Goal: Transaction & Acquisition: Purchase product/service

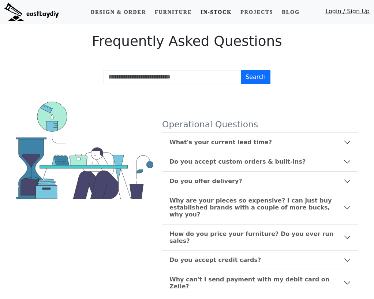
click at [207, 15] on link "In-stock" at bounding box center [216, 12] width 37 height 14
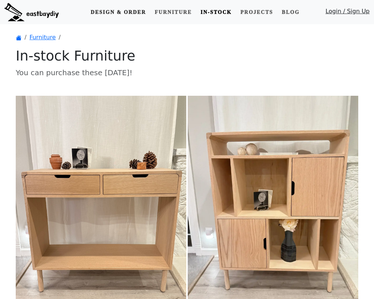
click at [111, 12] on link "Design & Order" at bounding box center [118, 12] width 61 height 14
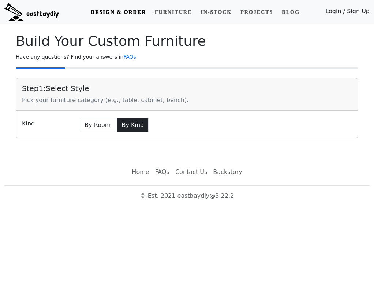
click at [132, 125] on button "By Kind" at bounding box center [133, 125] width 32 height 14
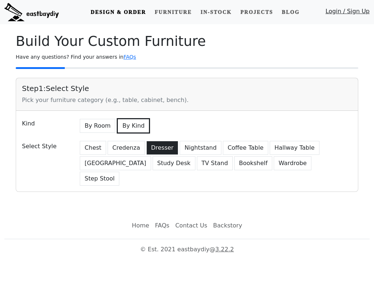
click at [156, 147] on button "Dresser" at bounding box center [163, 148] width 32 height 14
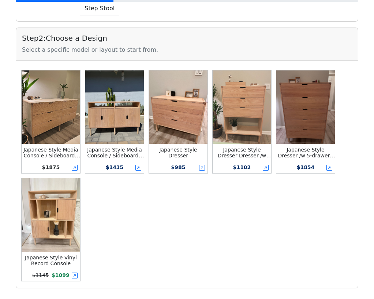
scroll to position [178, 0]
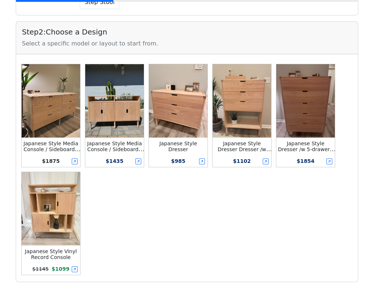
click at [191, 95] on img at bounding box center [178, 100] width 59 height 73
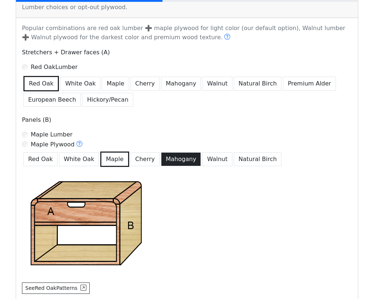
scroll to position [492, 0]
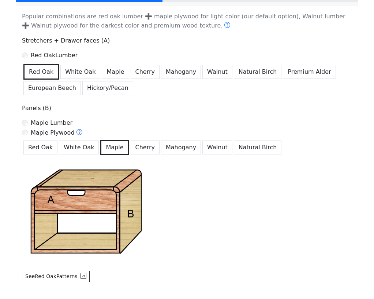
click at [77, 129] on icon at bounding box center [80, 132] width 6 height 6
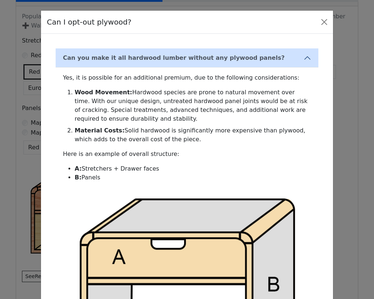
click at [22, 155] on div "Can I opt-out plywood? Can you make it all hardwood lumber without any plywood …" at bounding box center [187, 149] width 374 height 299
click at [15, 148] on div "Can I opt-out plywood? Can you make it all hardwood lumber without any plywood …" at bounding box center [187, 149] width 374 height 299
click at [325, 19] on button "Close" at bounding box center [325, 22] width 12 height 12
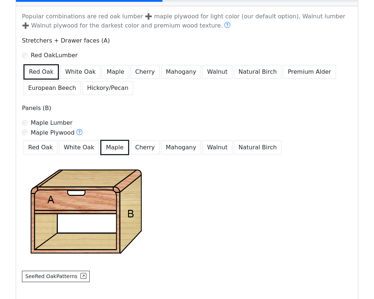
scroll to position [583, 0]
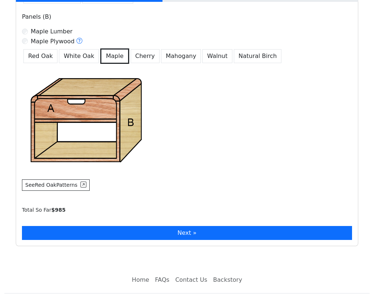
click at [173, 226] on button "Next »" at bounding box center [187, 233] width 330 height 14
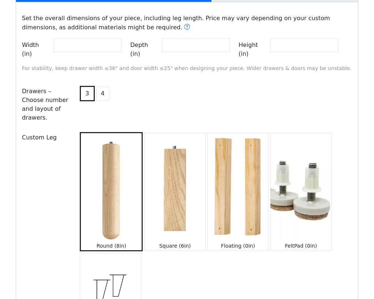
scroll to position [837, 0]
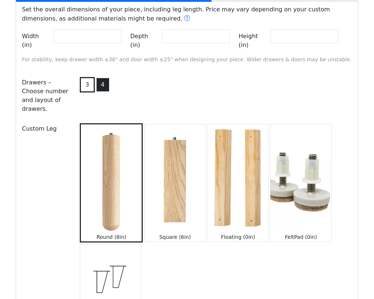
click at [98, 78] on button "4" at bounding box center [102, 85] width 13 height 14
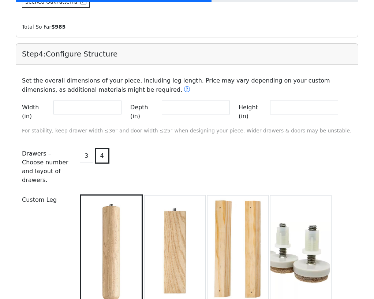
scroll to position [731, 0]
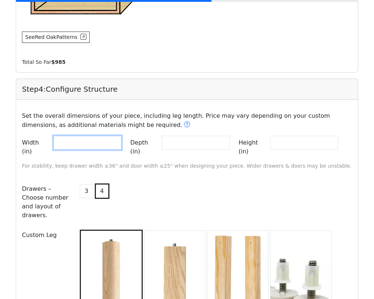
click at [93, 136] on input "**" at bounding box center [87, 143] width 68 height 14
drag, startPoint x: 93, startPoint y: 130, endPoint x: 21, endPoint y: 125, distance: 71.6
click at [22, 136] on div "Width (in) **" at bounding box center [72, 147] width 100 height 23
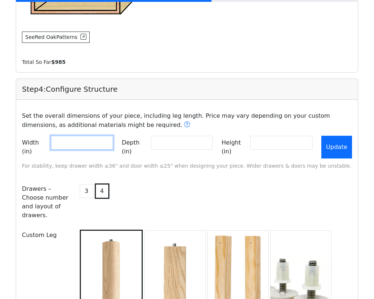
type input "**"
click at [345, 139] on button "Update" at bounding box center [337, 147] width 31 height 23
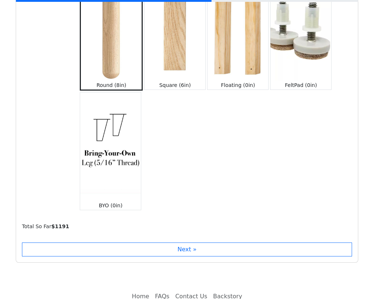
scroll to position [997, 0]
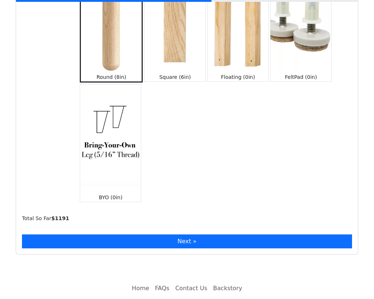
click at [187, 234] on button "Next »" at bounding box center [187, 241] width 330 height 14
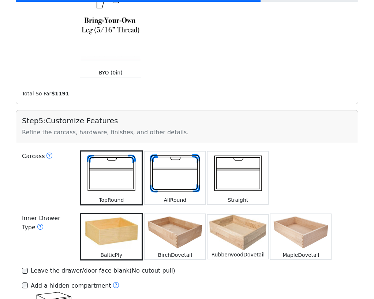
scroll to position [1125, 0]
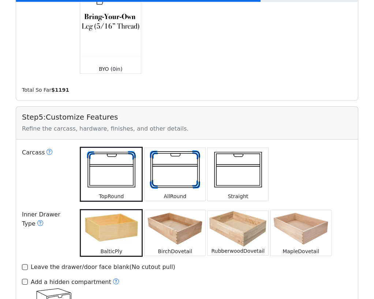
click at [179, 148] on img at bounding box center [175, 170] width 61 height 44
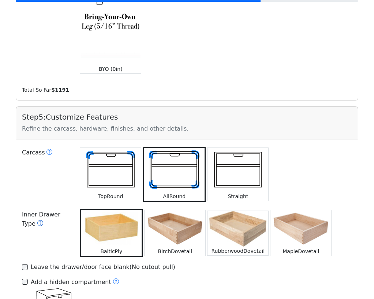
click at [38, 220] on icon at bounding box center [40, 223] width 6 height 6
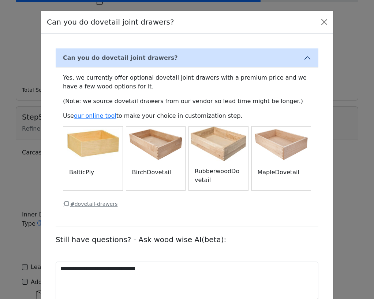
click at [28, 170] on div "**********" at bounding box center [187, 149] width 374 height 299
click at [327, 22] on button "Close" at bounding box center [325, 22] width 12 height 12
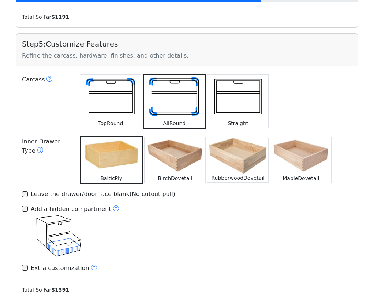
scroll to position [1199, 0]
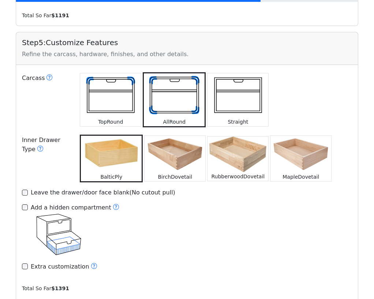
click at [110, 73] on img at bounding box center [110, 95] width 61 height 44
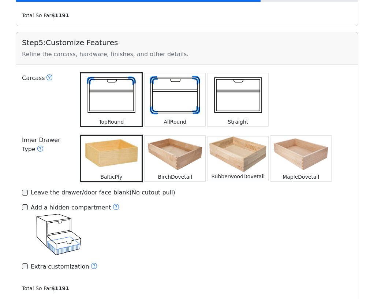
click at [178, 219] on div "Add a hidden compartment" at bounding box center [187, 229] width 330 height 53
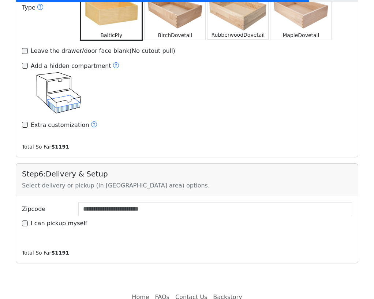
scroll to position [1341, 0]
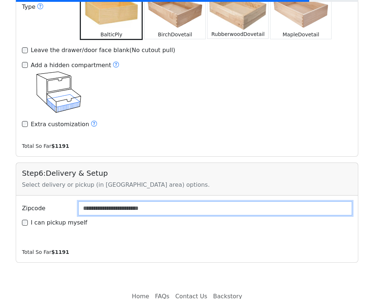
click at [158, 201] on input "Zipcode" at bounding box center [215, 208] width 274 height 14
type input "*"
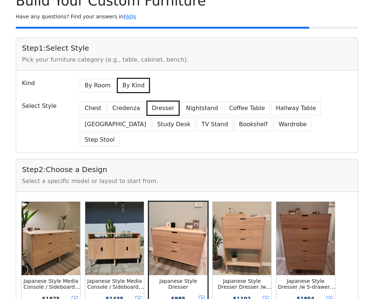
scroll to position [146, 0]
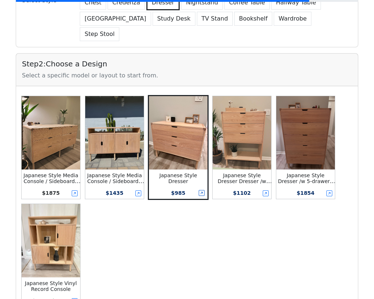
click at [201, 190] on icon at bounding box center [202, 193] width 6 height 6
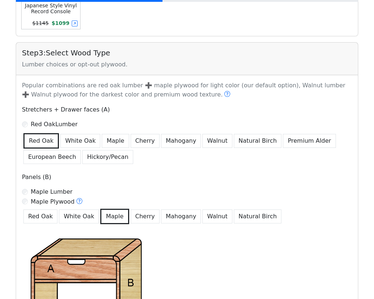
scroll to position [1, 0]
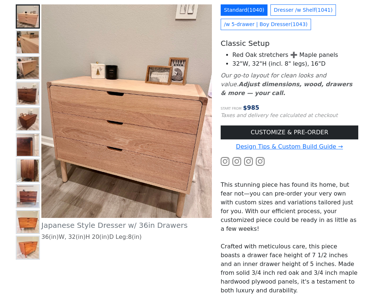
scroll to position [82, 0]
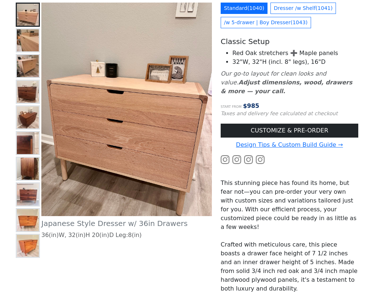
click at [29, 37] on img at bounding box center [28, 40] width 22 height 22
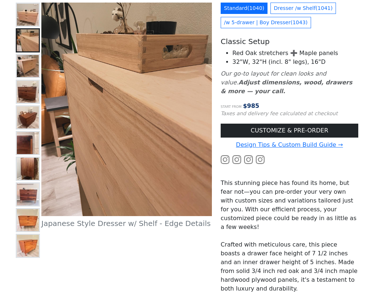
click at [28, 63] on img at bounding box center [28, 66] width 22 height 22
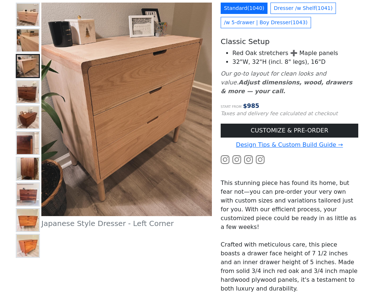
click at [28, 87] on img at bounding box center [28, 92] width 22 height 22
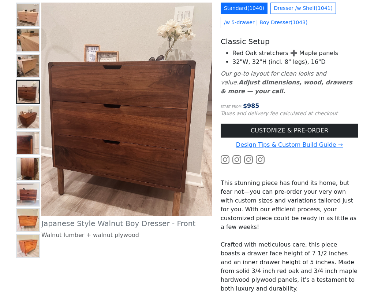
click at [29, 116] on img at bounding box center [28, 117] width 22 height 22
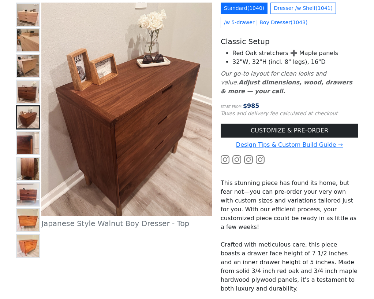
click at [30, 143] on img at bounding box center [28, 143] width 22 height 22
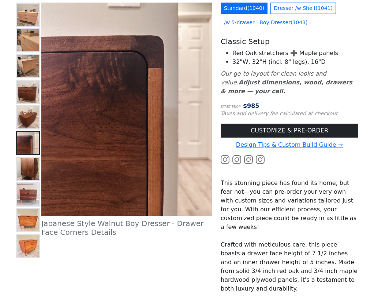
click at [30, 170] on img at bounding box center [28, 168] width 22 height 22
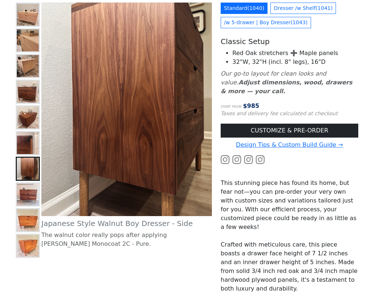
click at [33, 220] on img at bounding box center [28, 220] width 22 height 22
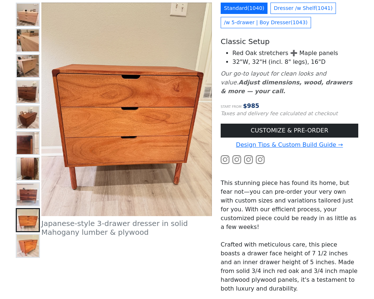
click at [30, 196] on img at bounding box center [28, 194] width 22 height 22
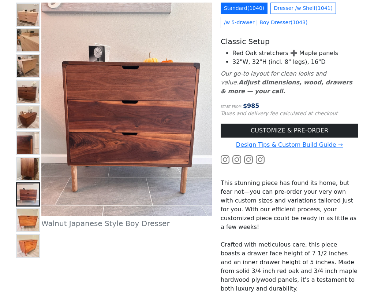
click at [25, 58] on img at bounding box center [28, 66] width 22 height 22
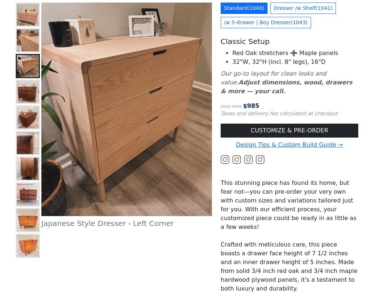
click at [25, 38] on img at bounding box center [28, 40] width 22 height 22
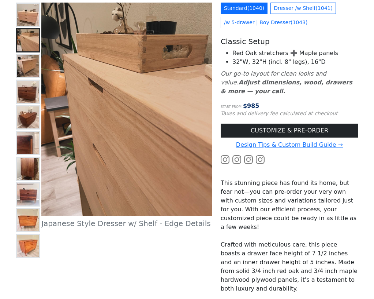
click at [25, 21] on img at bounding box center [28, 15] width 22 height 22
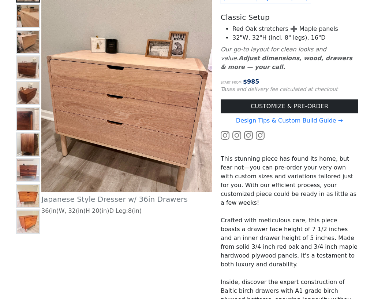
scroll to position [64, 0]
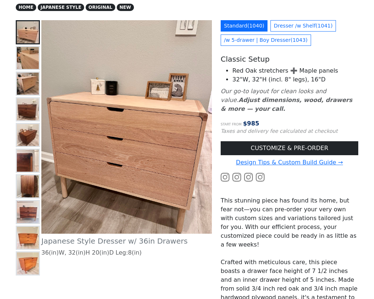
click at [27, 157] on img at bounding box center [28, 160] width 22 height 22
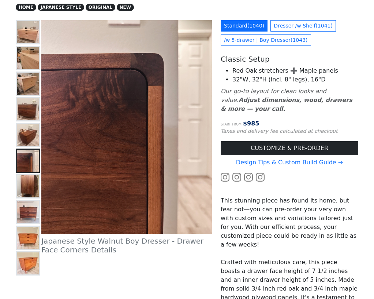
click at [25, 134] on img at bounding box center [28, 135] width 22 height 22
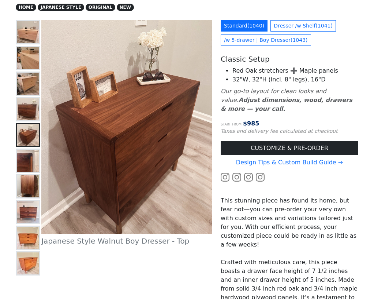
click at [27, 104] on img at bounding box center [28, 109] width 22 height 22
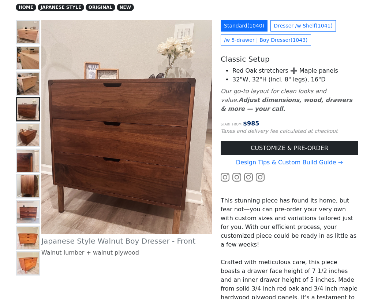
click at [24, 81] on img at bounding box center [28, 84] width 22 height 22
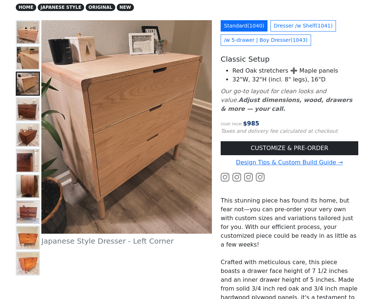
click at [25, 111] on img at bounding box center [28, 109] width 22 height 22
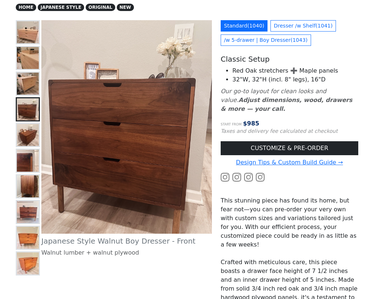
click at [24, 66] on img at bounding box center [28, 58] width 22 height 22
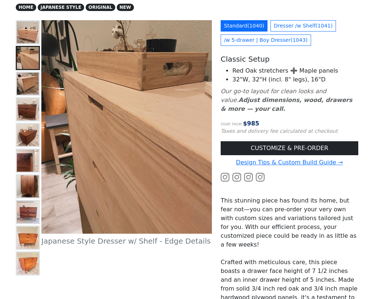
click at [26, 75] on img at bounding box center [28, 84] width 22 height 22
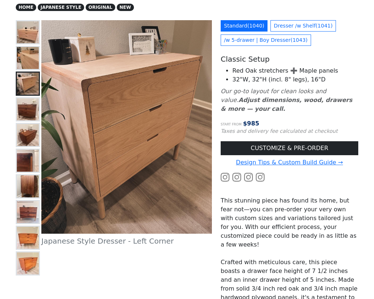
scroll to position [157, 0]
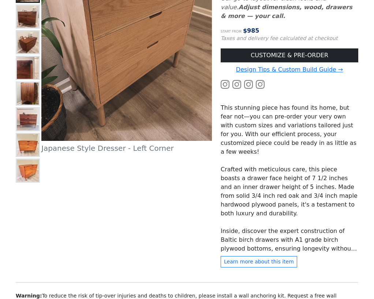
click at [33, 119] on img at bounding box center [28, 119] width 22 height 22
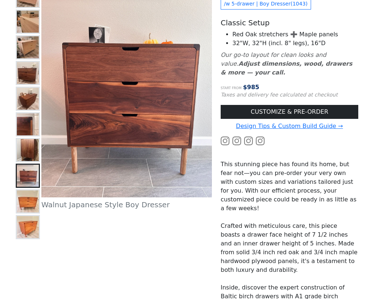
scroll to position [97, 0]
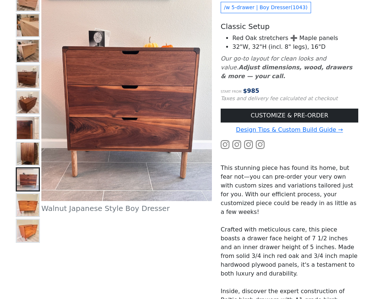
click at [240, 140] on icon at bounding box center [237, 144] width 9 height 9
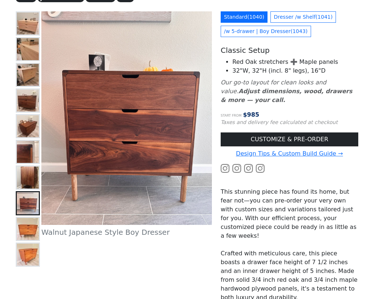
scroll to position [25, 0]
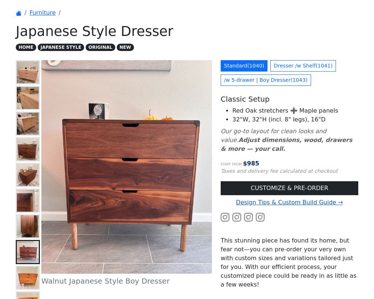
click at [246, 199] on link "Design Tips & Custom Build Guide →" at bounding box center [289, 202] width 107 height 7
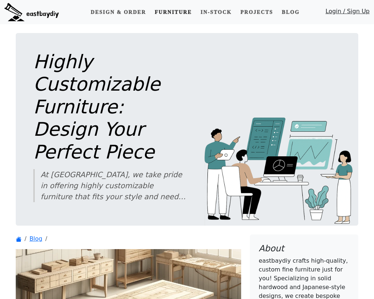
click at [170, 11] on link "Furniture" at bounding box center [173, 12] width 43 height 14
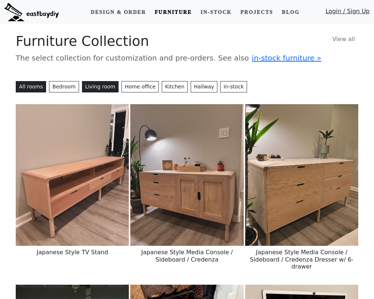
click at [92, 85] on button "Living room" at bounding box center [100, 86] width 37 height 11
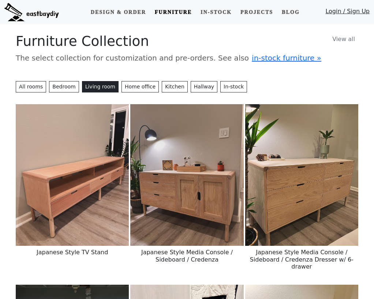
click at [81, 199] on img at bounding box center [72, 175] width 113 height 142
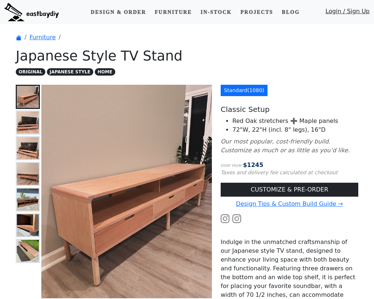
click at [26, 120] on img at bounding box center [28, 122] width 22 height 22
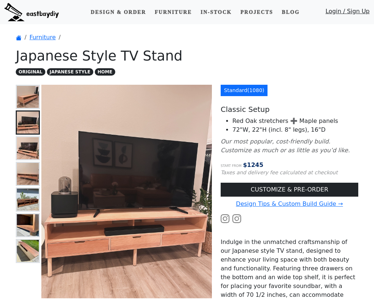
click at [22, 171] on img at bounding box center [28, 174] width 22 height 22
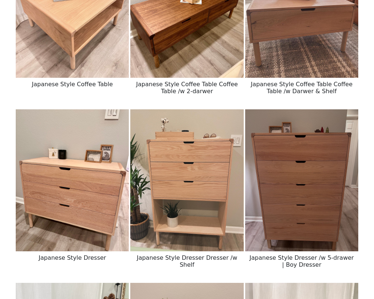
scroll to position [716, 0]
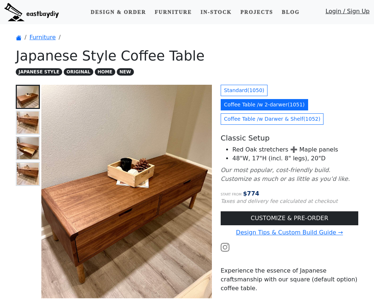
click at [33, 129] on img at bounding box center [28, 122] width 22 height 22
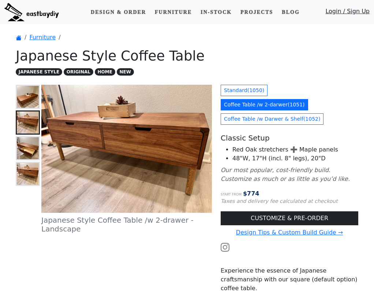
click at [30, 148] on img at bounding box center [28, 148] width 22 height 22
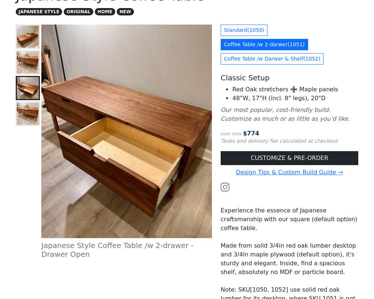
scroll to position [59, 0]
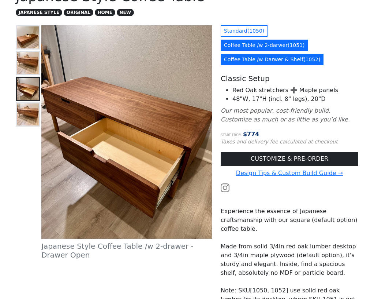
click at [248, 54] on link "Coffee Table /w Darwer & Shelf ( 1052 )" at bounding box center [272, 59] width 103 height 11
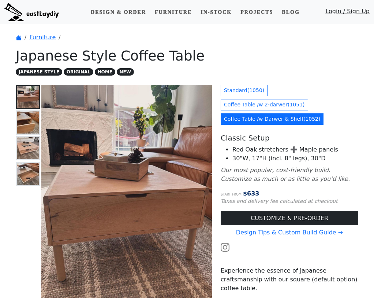
click at [33, 122] on img at bounding box center [28, 122] width 22 height 22
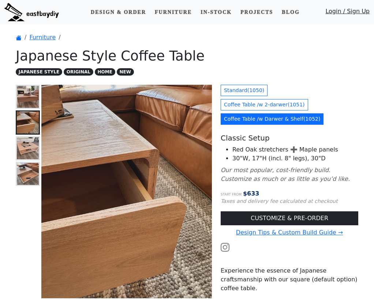
click at [31, 145] on img at bounding box center [28, 148] width 22 height 22
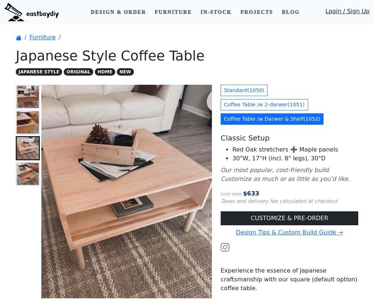
click at [27, 169] on img at bounding box center [28, 174] width 22 height 22
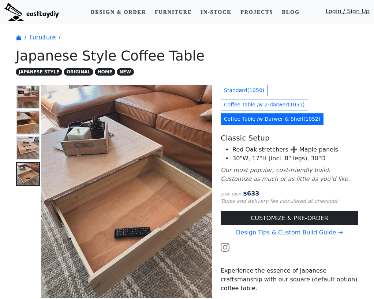
click at [30, 129] on img at bounding box center [28, 122] width 22 height 22
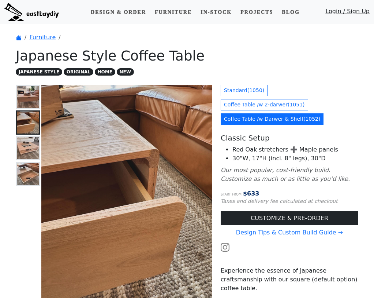
click at [31, 94] on img at bounding box center [28, 97] width 22 height 22
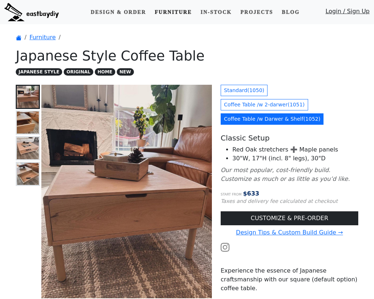
click at [167, 14] on link "Furniture" at bounding box center [173, 12] width 43 height 14
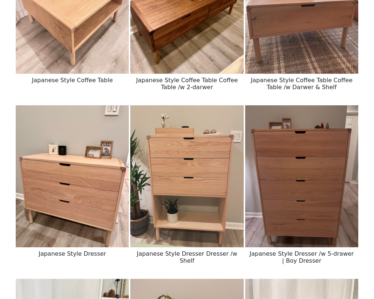
scroll to position [709, 0]
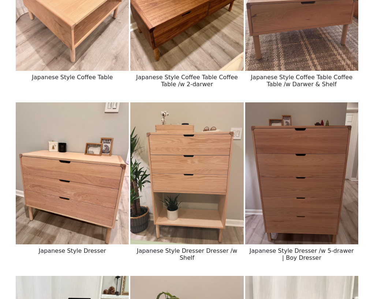
click at [84, 63] on img at bounding box center [72, 0] width 113 height 142
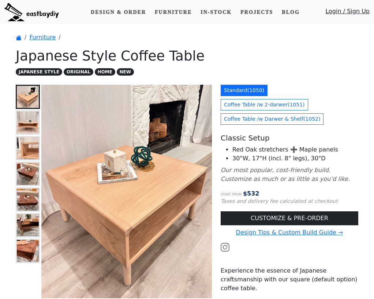
click at [18, 126] on img at bounding box center [28, 122] width 22 height 22
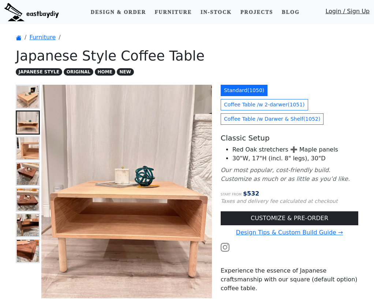
click at [22, 157] on img at bounding box center [28, 148] width 22 height 22
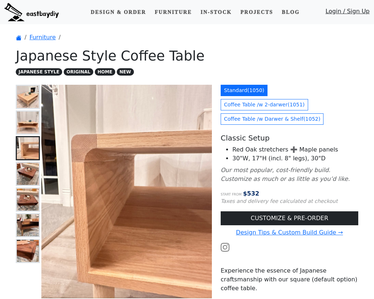
click at [28, 197] on img at bounding box center [28, 199] width 22 height 22
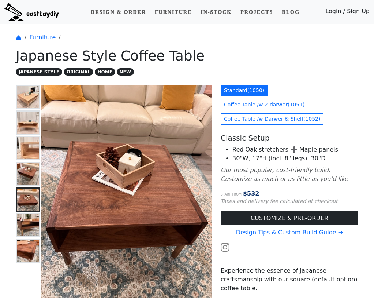
click at [27, 172] on img at bounding box center [28, 174] width 22 height 22
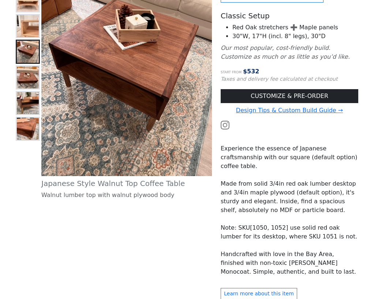
scroll to position [126, 0]
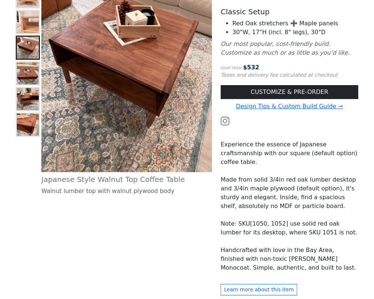
click at [29, 125] on img at bounding box center [28, 125] width 22 height 22
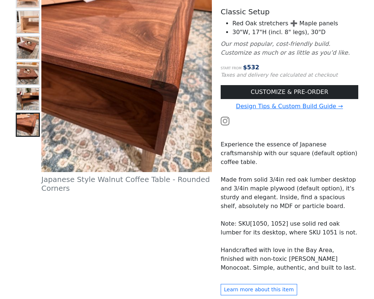
scroll to position [0, 0]
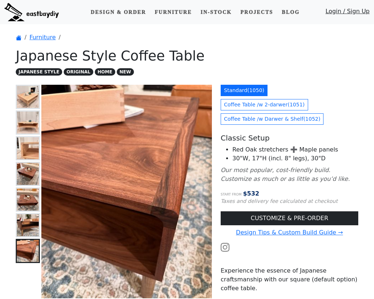
click at [31, 106] on img at bounding box center [28, 97] width 22 height 22
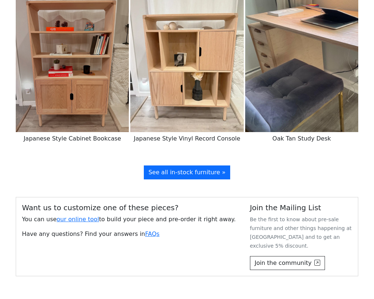
scroll to position [1371, 0]
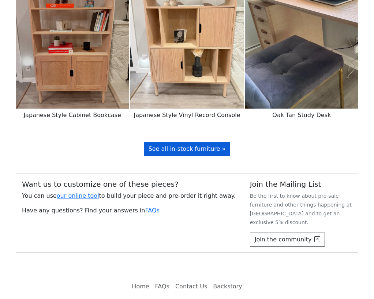
click at [188, 149] on span "See all in-stock furniture »" at bounding box center [187, 148] width 77 height 7
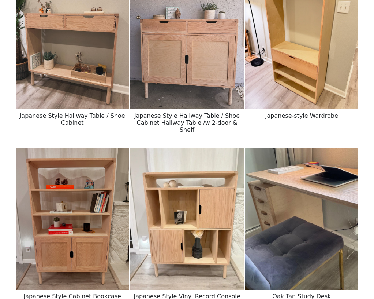
scroll to position [1168, 0]
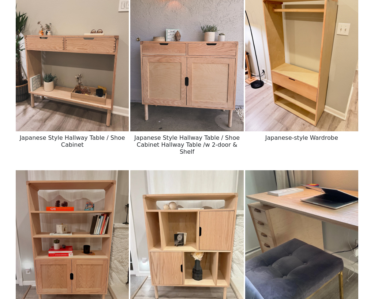
click at [66, 226] on img at bounding box center [72, 241] width 113 height 142
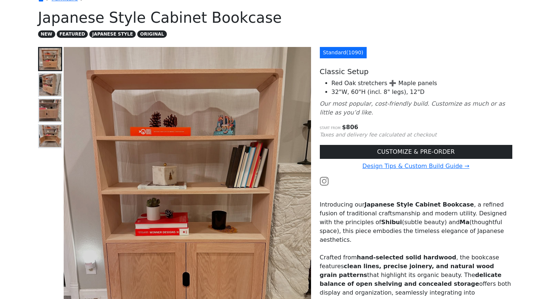
scroll to position [22, 0]
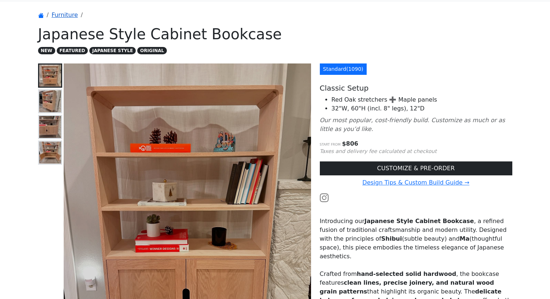
click at [67, 16] on link "Furniture" at bounding box center [65, 14] width 26 height 7
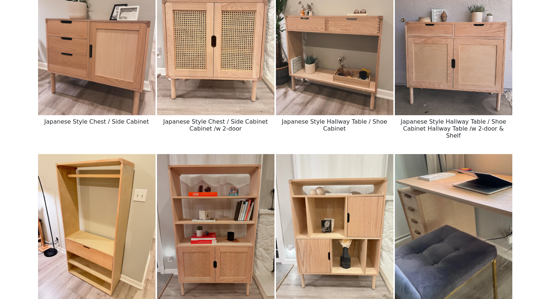
scroll to position [895, 0]
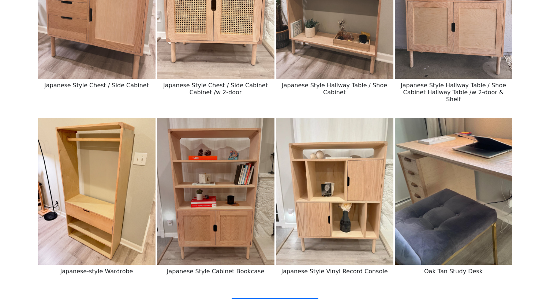
click at [233, 182] on img at bounding box center [216, 191] width 118 height 147
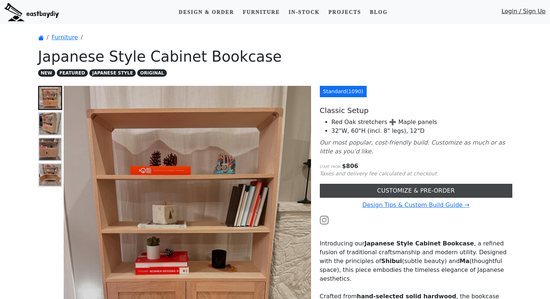
click at [355, 192] on link "CUSTOMIZE & PRE-ORDER" at bounding box center [416, 190] width 193 height 14
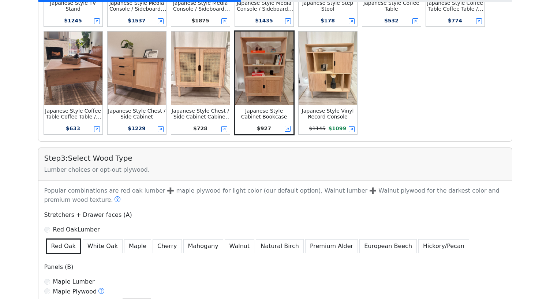
scroll to position [296, 0]
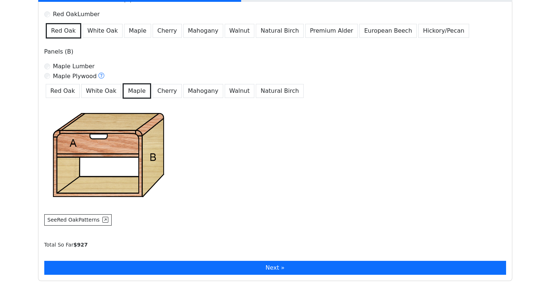
click at [250, 267] on button "Next »" at bounding box center [275, 267] width 462 height 14
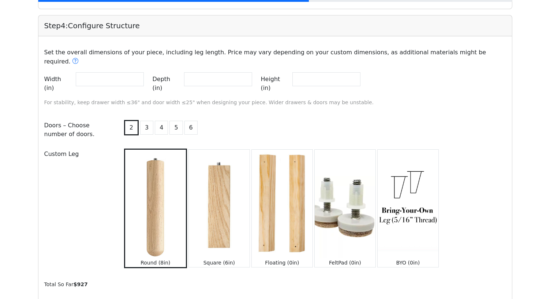
scroll to position [755, 0]
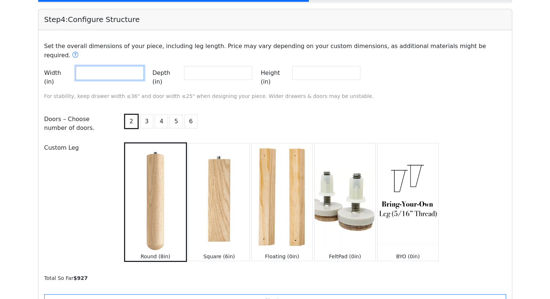
click at [130, 68] on input "**" at bounding box center [110, 73] width 68 height 14
drag, startPoint x: 116, startPoint y: 66, endPoint x: 60, endPoint y: 63, distance: 56.1
click at [61, 66] on div "Width (in) **" at bounding box center [94, 77] width 100 height 23
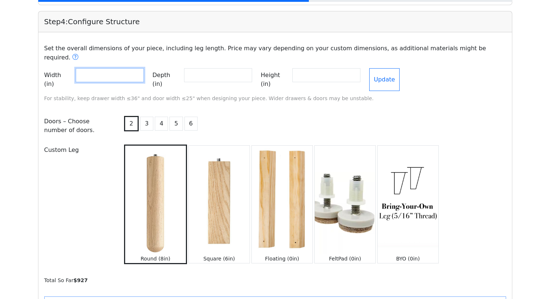
type input "**"
click at [374, 68] on button "Update" at bounding box center [385, 79] width 31 height 23
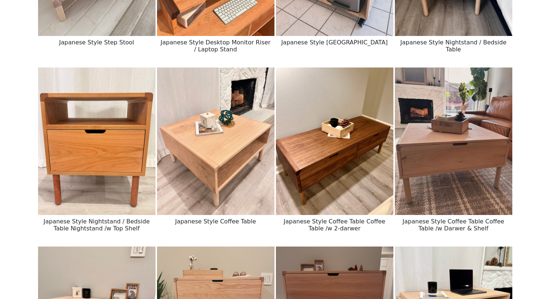
scroll to position [417, 0]
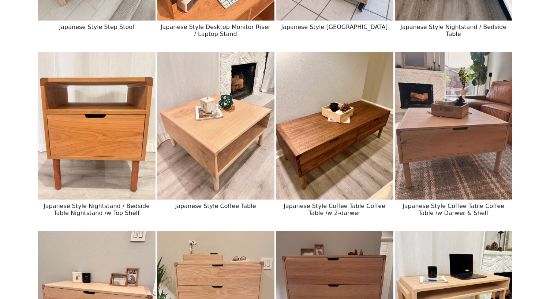
click at [352, 130] on img at bounding box center [335, 125] width 118 height 147
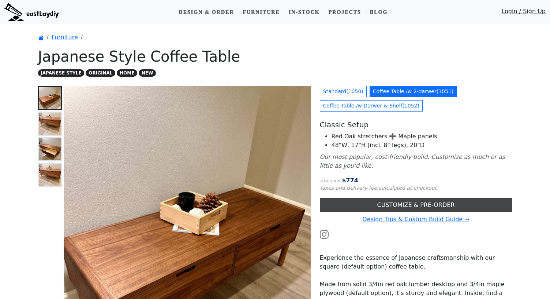
click at [368, 206] on link "CUSTOMIZE & PRE-ORDER" at bounding box center [416, 205] width 193 height 14
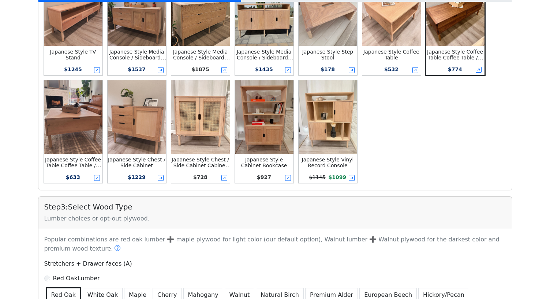
scroll to position [238, 0]
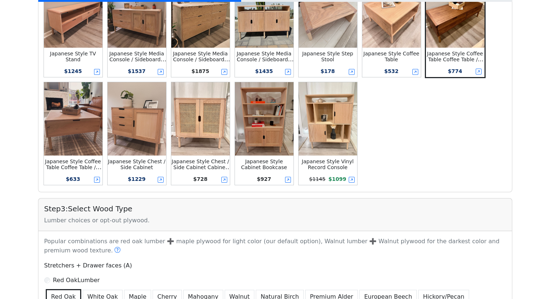
click at [76, 123] on img at bounding box center [73, 118] width 59 height 73
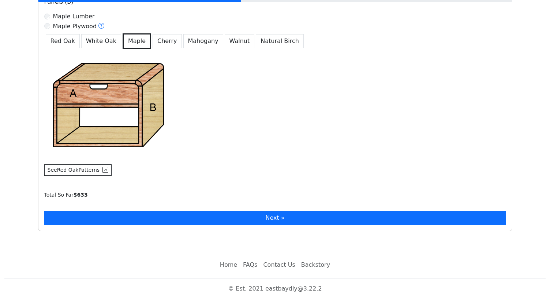
click at [239, 219] on button "Next »" at bounding box center [275, 218] width 462 height 14
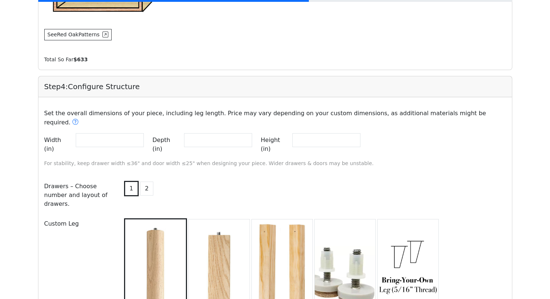
scroll to position [689, 0]
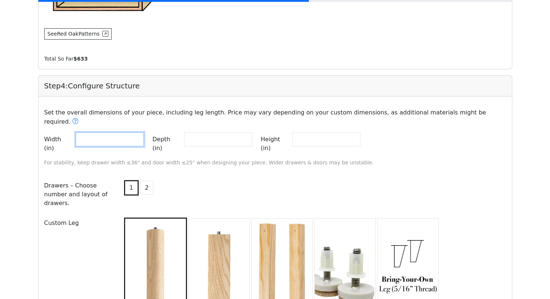
click at [128, 132] on input "**" at bounding box center [110, 139] width 68 height 14
drag, startPoint x: 128, startPoint y: 130, endPoint x: 66, endPoint y: 122, distance: 62.8
click at [67, 122] on div "Set the overall dimensions of your piece, including leg length. Price may vary …" at bounding box center [275, 137] width 471 height 70
type input "**"
click at [219, 178] on div "1 2" at bounding box center [314, 193] width 393 height 31
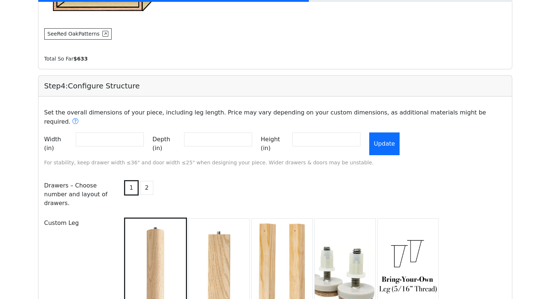
click at [374, 132] on button "Update" at bounding box center [385, 143] width 31 height 23
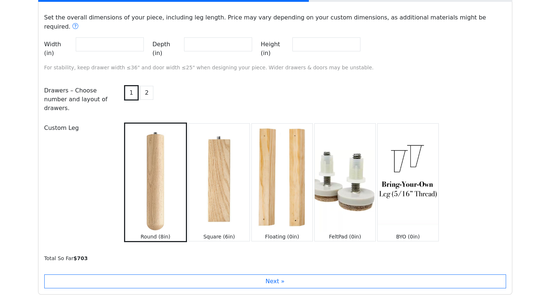
scroll to position [783, 0]
drag, startPoint x: 200, startPoint y: 37, endPoint x: 188, endPoint y: 37, distance: 11.4
click at [188, 38] on div "Depth (in) **" at bounding box center [203, 49] width 100 height 23
drag, startPoint x: 205, startPoint y: 37, endPoint x: 180, endPoint y: 37, distance: 24.5
click at [181, 38] on div "Depth (in) **" at bounding box center [203, 49] width 100 height 23
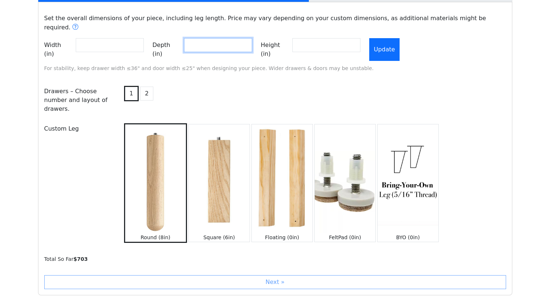
type input "**"
click at [374, 38] on button "Update" at bounding box center [385, 49] width 31 height 23
click at [374, 84] on div "1 2" at bounding box center [314, 99] width 393 height 31
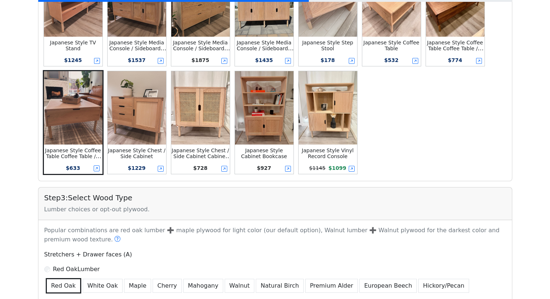
scroll to position [177, 0]
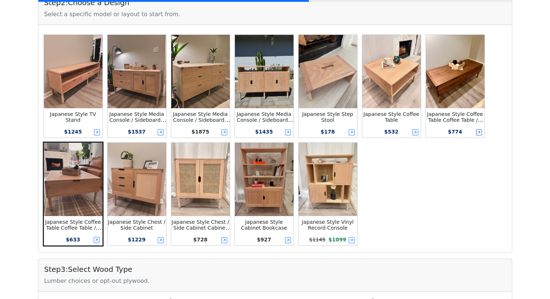
click at [374, 133] on icon at bounding box center [480, 132] width 6 height 6
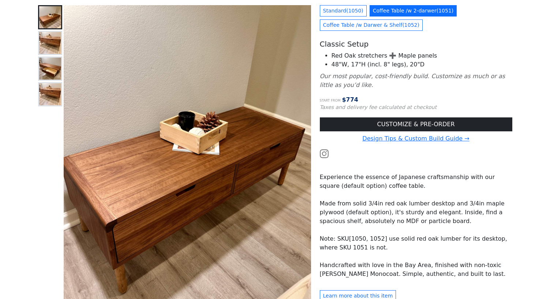
scroll to position [70, 0]
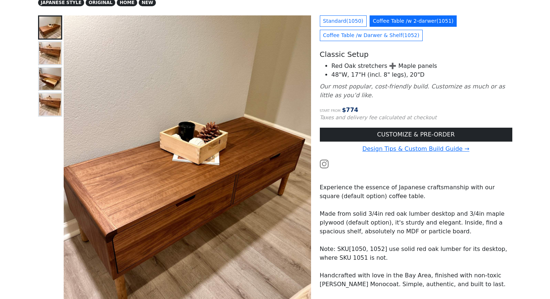
click at [49, 58] on img at bounding box center [50, 53] width 22 height 22
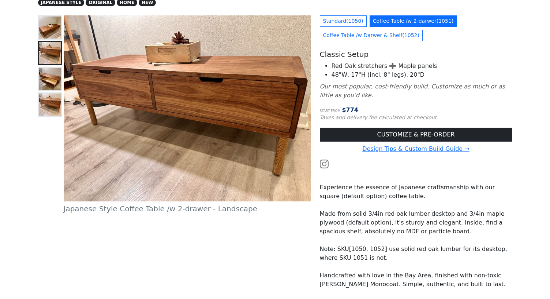
click at [50, 79] on img at bounding box center [50, 79] width 22 height 22
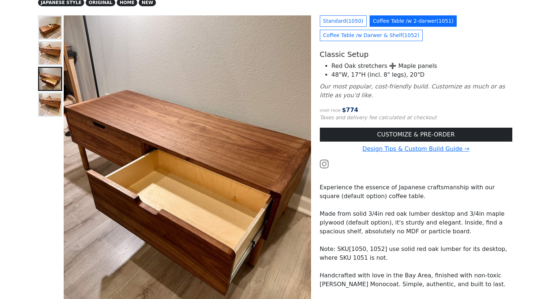
click at [49, 106] on img at bounding box center [50, 104] width 22 height 22
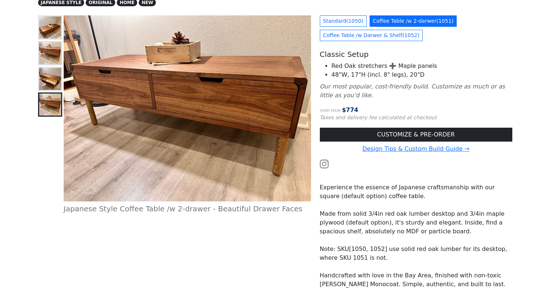
scroll to position [0, 0]
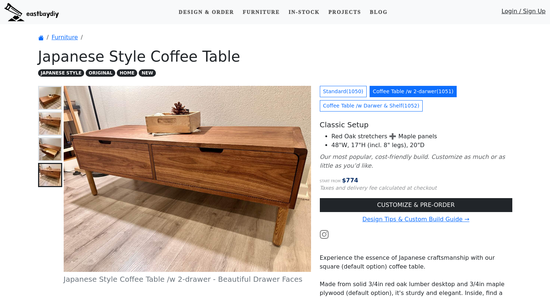
click at [55, 118] on img at bounding box center [50, 123] width 22 height 22
click at [48, 140] on img at bounding box center [50, 149] width 22 height 22
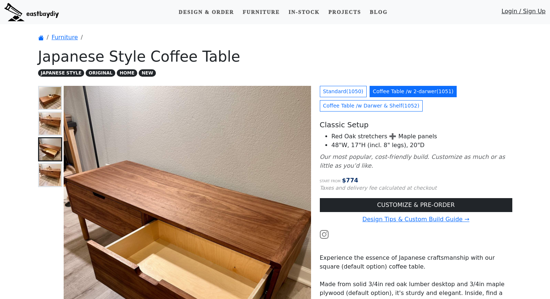
click at [50, 119] on img at bounding box center [50, 123] width 22 height 22
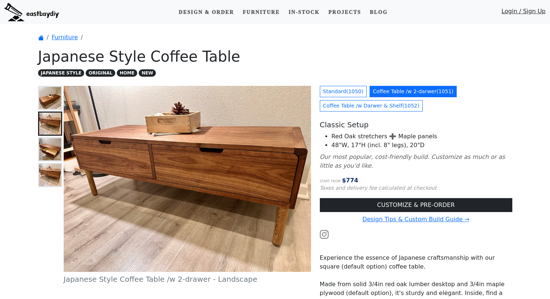
click at [51, 104] on img at bounding box center [50, 98] width 22 height 22
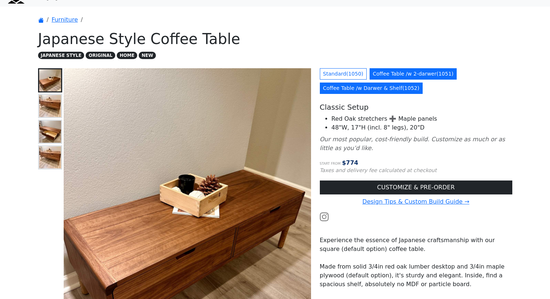
scroll to position [18, 0]
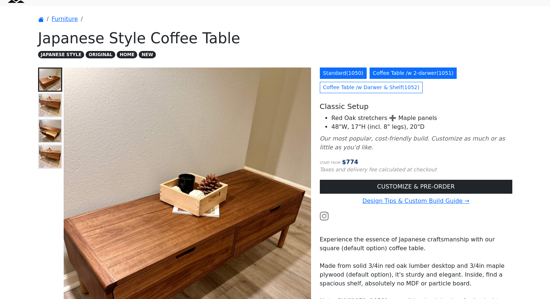
click at [351, 74] on link "Standard ( 1050 )" at bounding box center [343, 72] width 47 height 11
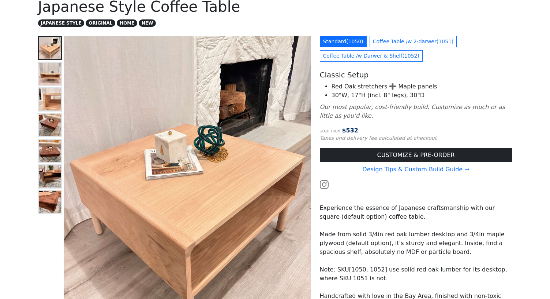
scroll to position [49, 0]
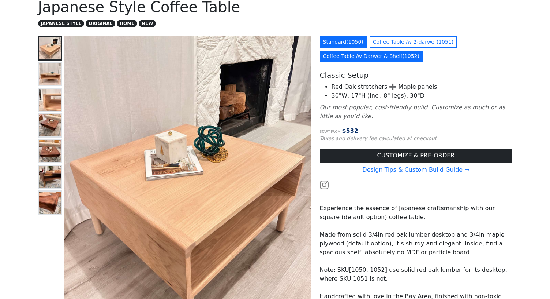
click at [373, 61] on link "Coffee Table /w Darwer & Shelf ( 1052 )" at bounding box center [371, 56] width 103 height 11
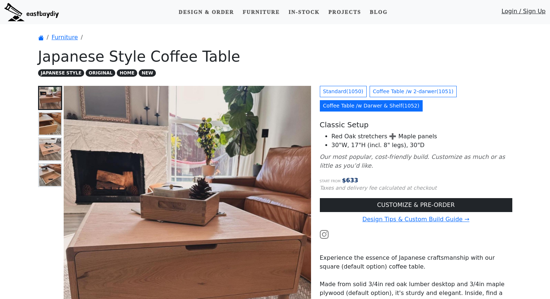
click at [50, 122] on img at bounding box center [50, 123] width 22 height 22
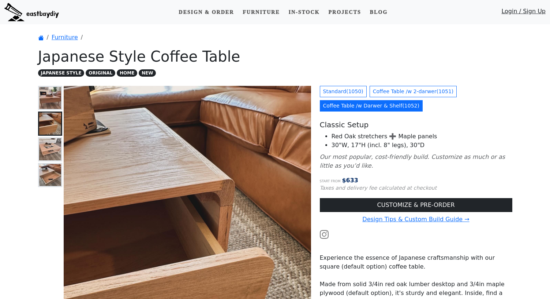
click at [48, 147] on img at bounding box center [50, 149] width 22 height 22
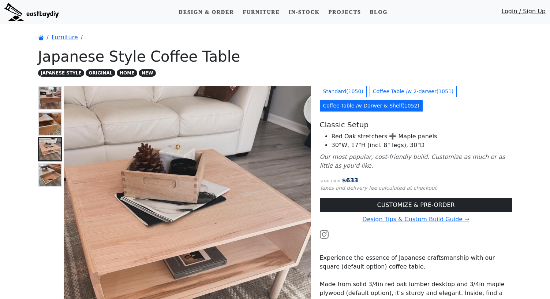
click at [49, 168] on img at bounding box center [50, 175] width 22 height 22
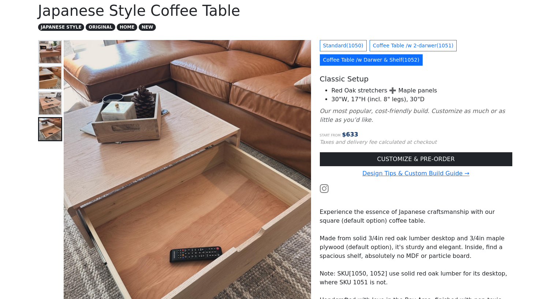
scroll to position [48, 0]
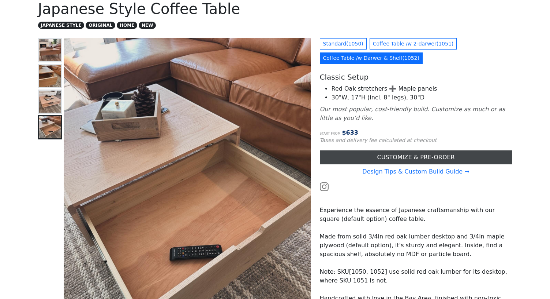
click at [345, 153] on link "CUSTOMIZE & PRE-ORDER" at bounding box center [416, 157] width 193 height 14
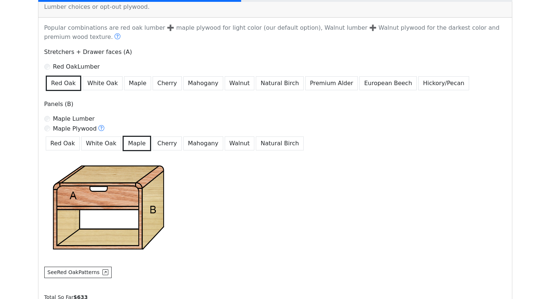
scroll to position [421, 0]
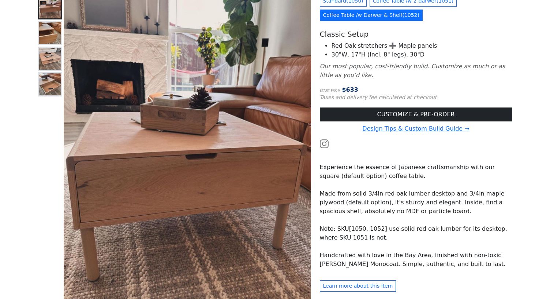
scroll to position [103, 0]
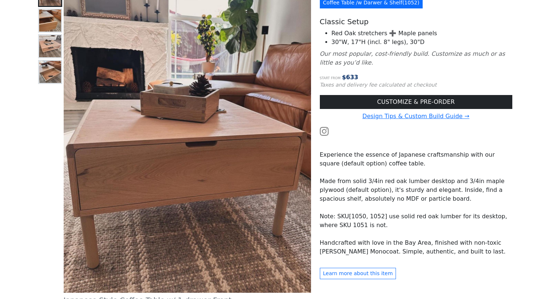
click at [326, 130] on icon at bounding box center [324, 131] width 9 height 9
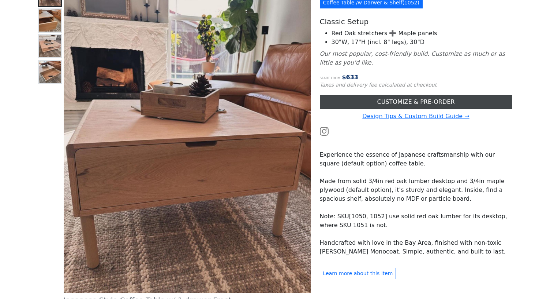
click at [349, 103] on link "CUSTOMIZE & PRE-ORDER" at bounding box center [416, 102] width 193 height 14
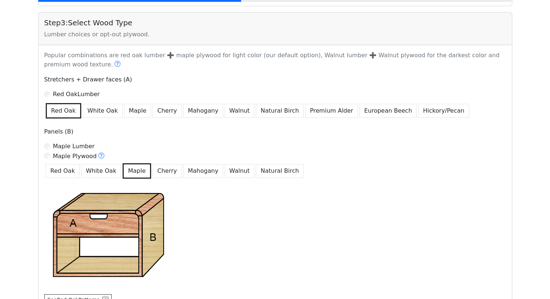
scroll to position [553, 0]
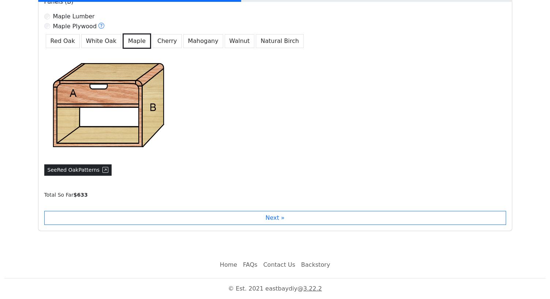
click at [103, 167] on icon at bounding box center [106, 170] width 6 height 6
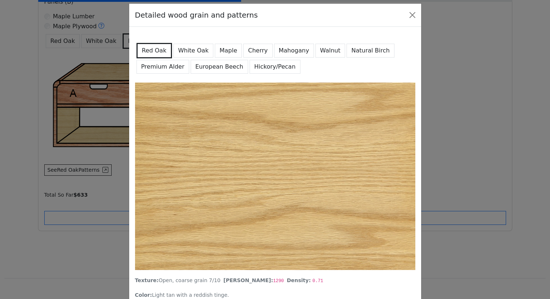
scroll to position [11, 0]
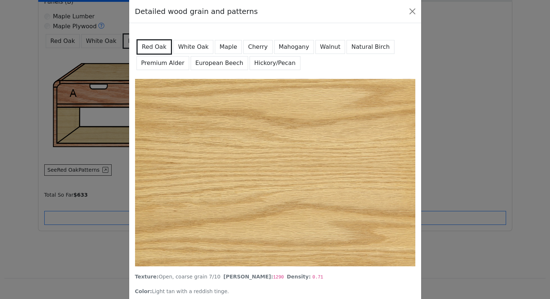
click at [192, 46] on button "White Oak" at bounding box center [194, 47] width 40 height 14
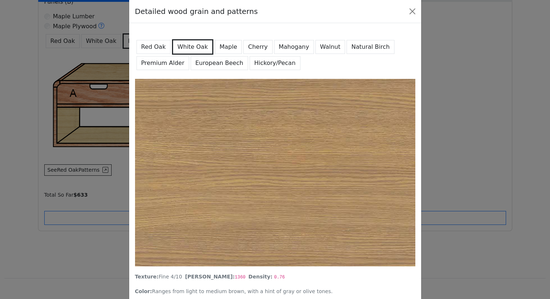
click at [229, 45] on button "Maple" at bounding box center [228, 47] width 27 height 14
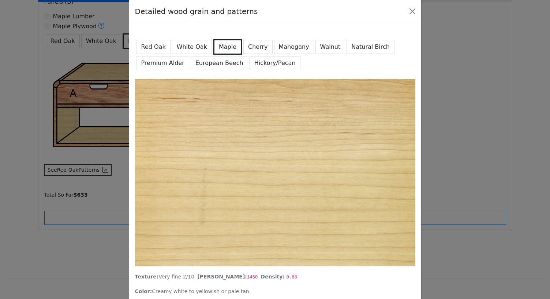
click at [249, 48] on button "Cherry" at bounding box center [258, 47] width 29 height 14
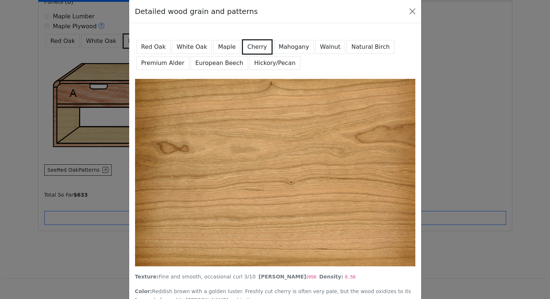
scroll to position [53, 0]
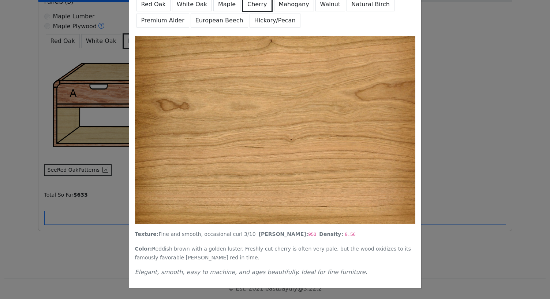
click at [320, 5] on button "Walnut" at bounding box center [331, 4] width 30 height 14
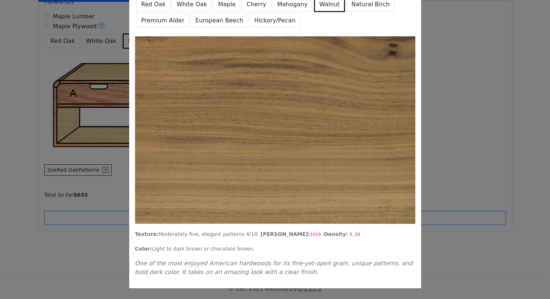
click at [147, 7] on button "Red Oak" at bounding box center [154, 4] width 34 height 14
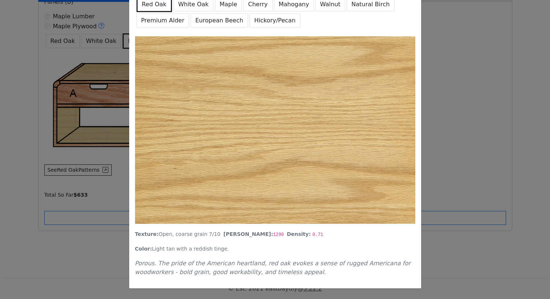
click at [224, 4] on button "Maple" at bounding box center [228, 4] width 27 height 14
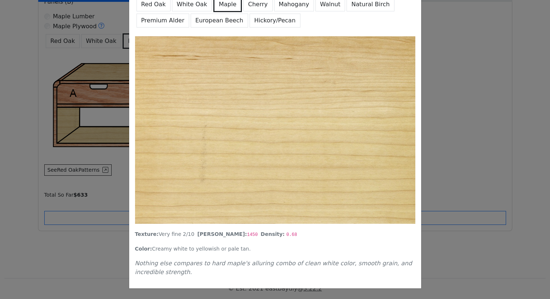
click at [18, 150] on div "Detailed wood grain and patterns Red Oak White Oak Maple Cherry Mahogany Walnut…" at bounding box center [275, 149] width 550 height 299
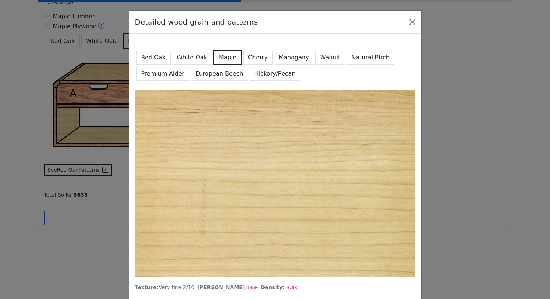
scroll to position [0, 0]
click at [374, 18] on button "Close" at bounding box center [413, 22] width 12 height 12
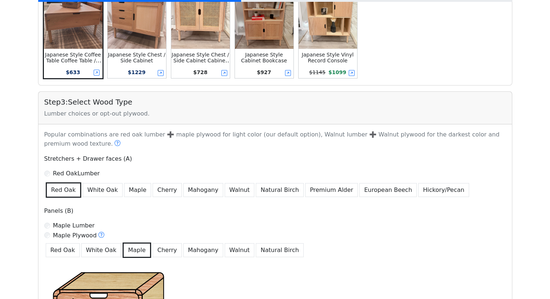
scroll to position [378, 0]
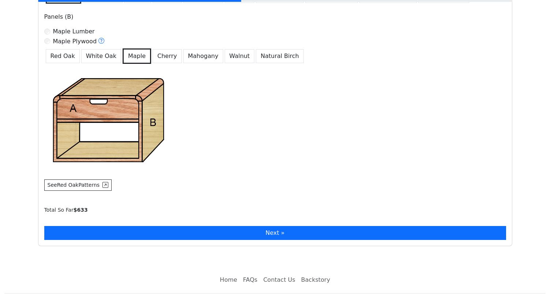
click at [314, 235] on button "Next »" at bounding box center [275, 233] width 462 height 14
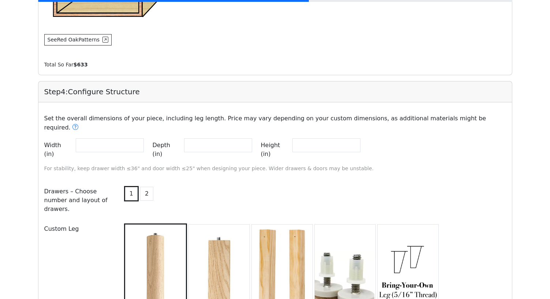
scroll to position [689, 0]
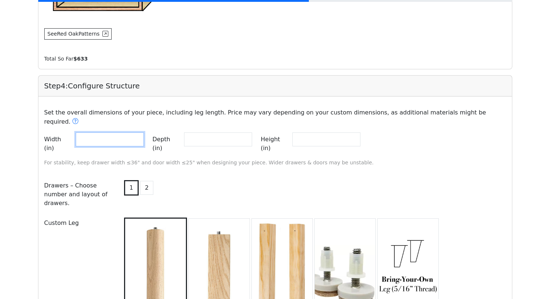
drag, startPoint x: 101, startPoint y: 131, endPoint x: 63, endPoint y: 128, distance: 37.8
click at [63, 132] on div "Width (in) **" at bounding box center [94, 143] width 100 height 23
type input "****"
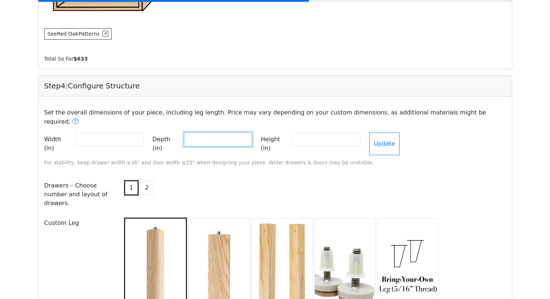
drag, startPoint x: 214, startPoint y: 132, endPoint x: 176, endPoint y: 132, distance: 38.5
click at [176, 132] on div "Depth (in) **" at bounding box center [203, 143] width 100 height 23
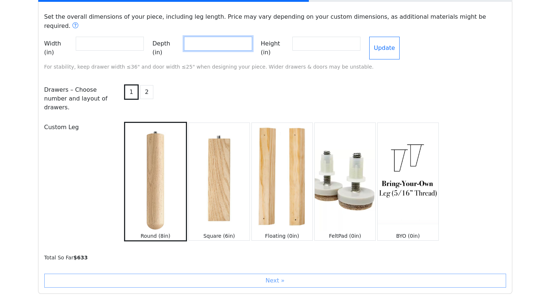
scroll to position [784, 0]
type input "****"
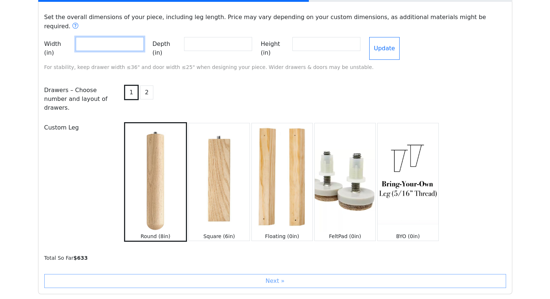
drag, startPoint x: 119, startPoint y: 31, endPoint x: 160, endPoint y: 48, distance: 43.9
click at [159, 48] on div "Set the overall dimensions of your piece, including leg length. Price may vary …" at bounding box center [275, 42] width 471 height 70
type input "**"
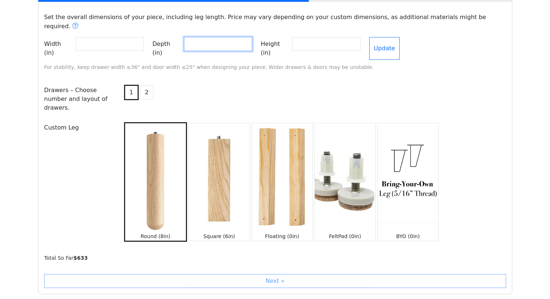
drag, startPoint x: 227, startPoint y: 36, endPoint x: 174, endPoint y: 34, distance: 52.8
click at [174, 37] on div "Depth (in) ****" at bounding box center [203, 48] width 100 height 23
type input "**"
click at [374, 37] on button "Update" at bounding box center [385, 48] width 31 height 23
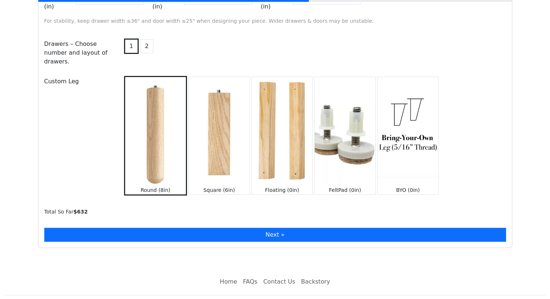
click at [277, 227] on button "Next »" at bounding box center [275, 234] width 462 height 14
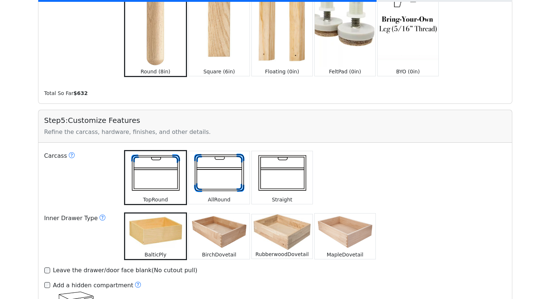
scroll to position [950, 0]
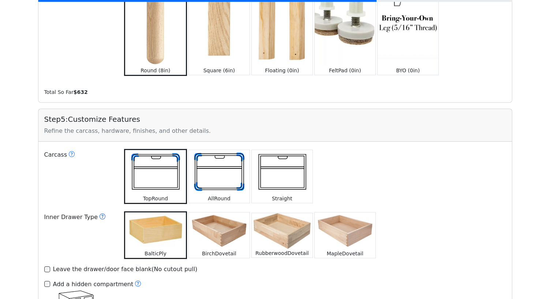
click at [100, 213] on icon at bounding box center [103, 216] width 6 height 6
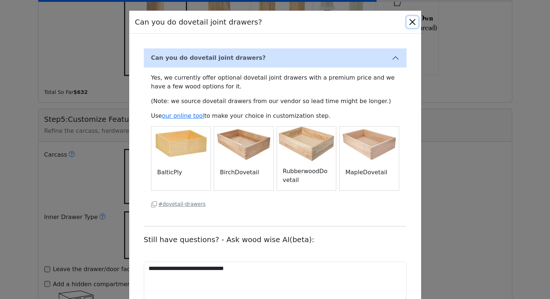
click at [374, 21] on button "Close" at bounding box center [413, 22] width 12 height 12
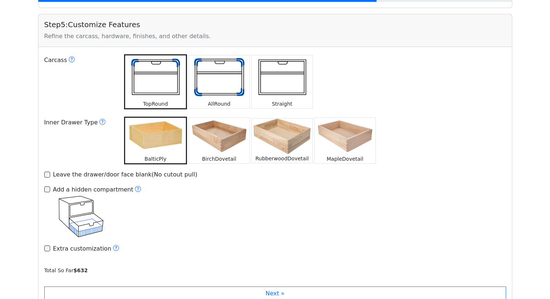
scroll to position [1046, 0]
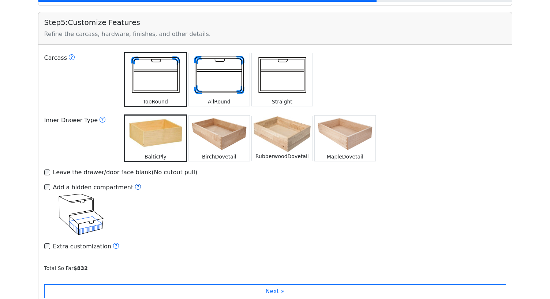
click at [135, 183] on icon at bounding box center [138, 186] width 6 height 6
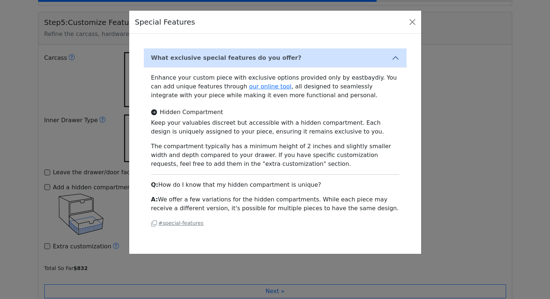
click at [104, 147] on div "Special Features What exclusive special features do you offer? Enhance your cus…" at bounding box center [275, 149] width 550 height 299
click at [47, 174] on div "Special Features What exclusive special features do you offer? Enhance your cus…" at bounding box center [275, 149] width 550 height 299
click at [374, 28] on div "Special Features" at bounding box center [275, 22] width 292 height 23
click at [374, 23] on button "Close" at bounding box center [413, 22] width 12 height 12
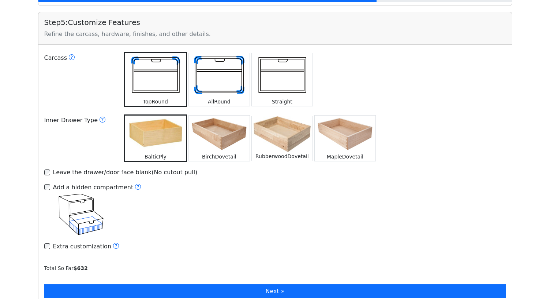
click at [197, 284] on button "Next »" at bounding box center [275, 291] width 462 height 14
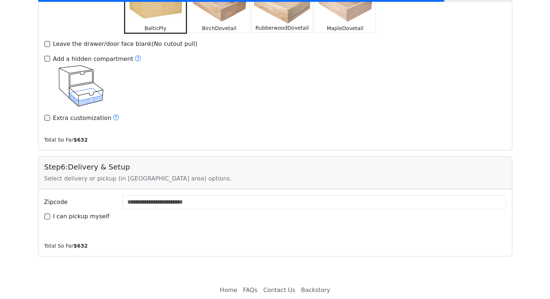
scroll to position [1175, 0]
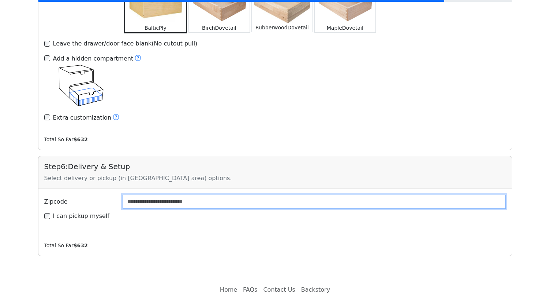
click at [179, 194] on input "Zipcode" at bounding box center [315, 201] width 384 height 14
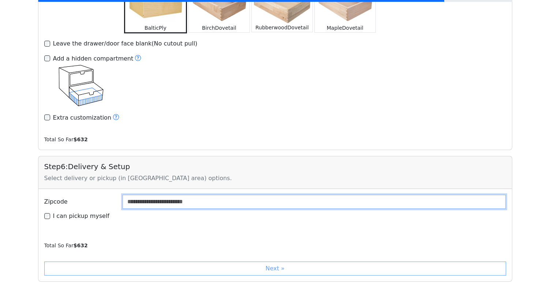
type input "*****"
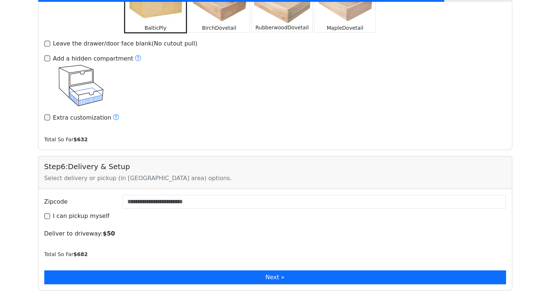
click at [108, 270] on button "Next »" at bounding box center [275, 277] width 462 height 14
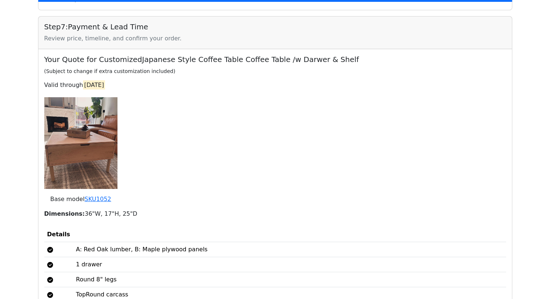
scroll to position [1430, 0]
click at [180, 127] on div "Your Quote for Customized Japanese Style Coffee Table Coffee Table /w Darwer & …" at bounding box center [275, 193] width 462 height 277
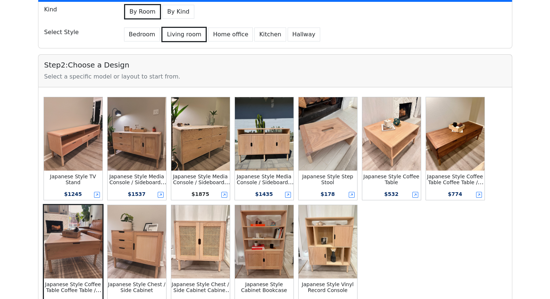
scroll to position [0, 0]
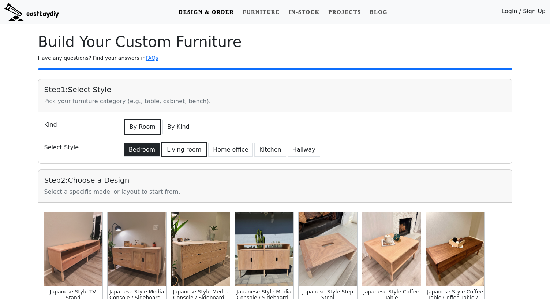
click at [142, 148] on button "Bedroom" at bounding box center [142, 149] width 36 height 14
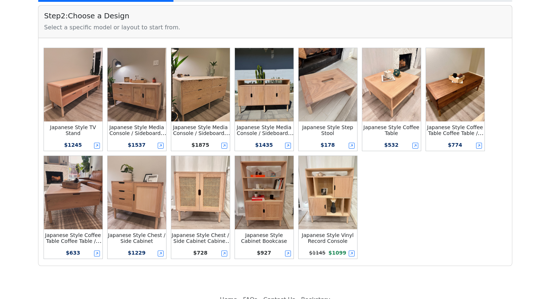
scroll to position [170, 0]
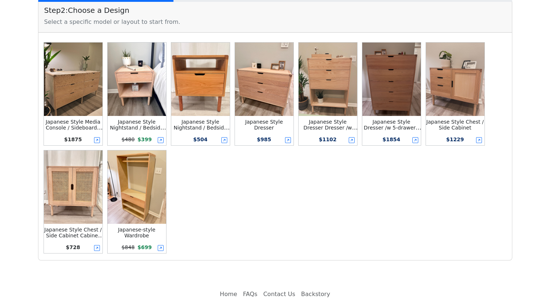
click at [264, 91] on img at bounding box center [264, 78] width 59 height 73
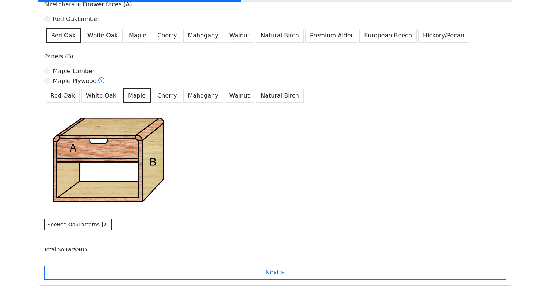
scroll to position [512, 0]
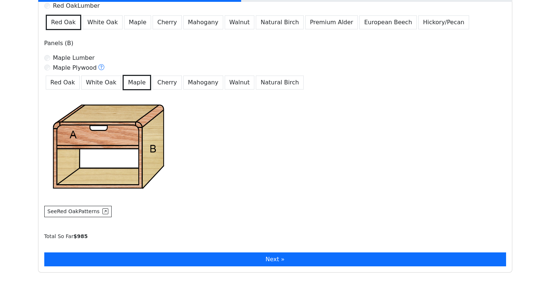
click at [231, 262] on button "Next »" at bounding box center [275, 259] width 462 height 14
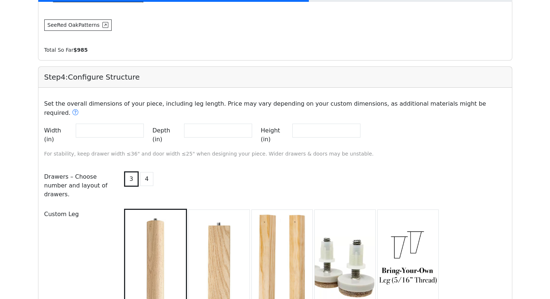
scroll to position [698, 0]
drag, startPoint x: 139, startPoint y: 121, endPoint x: 45, endPoint y: 121, distance: 93.4
click at [45, 123] on div "Width (in) **" at bounding box center [94, 134] width 100 height 23
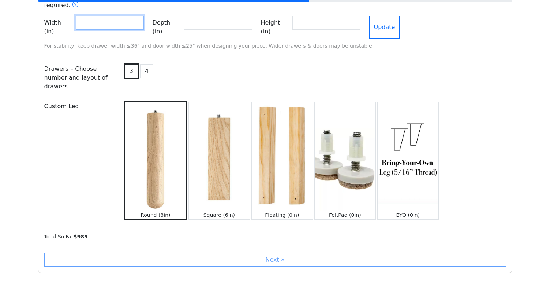
scroll to position [810, 0]
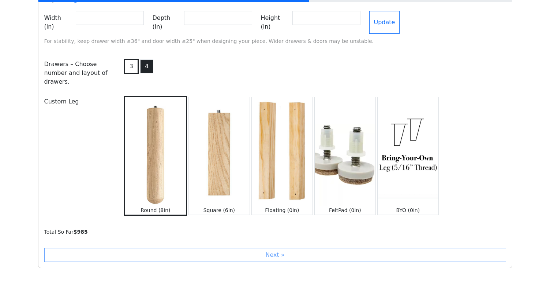
click at [146, 59] on button "4" at bounding box center [146, 66] width 13 height 14
click at [225, 63] on div "3 4" at bounding box center [314, 72] width 393 height 31
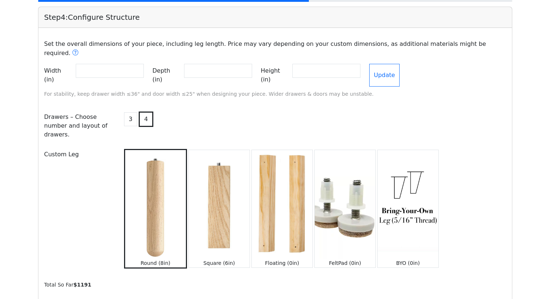
scroll to position [752, 0]
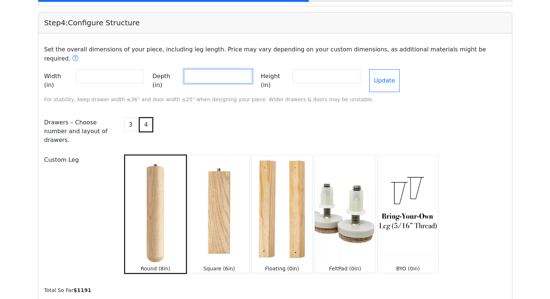
click at [216, 70] on input "**" at bounding box center [218, 76] width 68 height 14
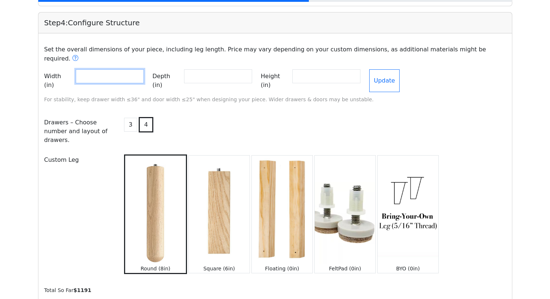
drag, startPoint x: 99, startPoint y: 71, endPoint x: 71, endPoint y: 70, distance: 27.1
click at [71, 70] on div "Width (in) **" at bounding box center [94, 80] width 100 height 23
click at [234, 119] on div "3 4" at bounding box center [314, 130] width 393 height 31
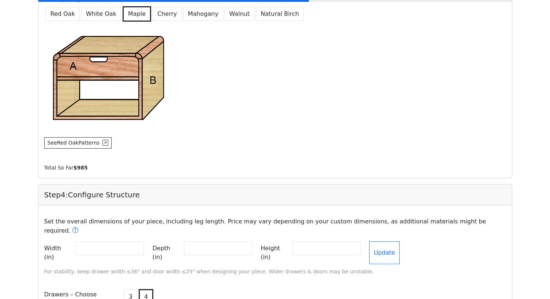
scroll to position [583, 0]
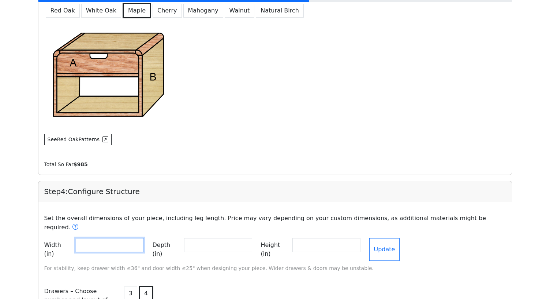
drag, startPoint x: 105, startPoint y: 239, endPoint x: 44, endPoint y: 234, distance: 61.0
click at [44, 238] on div "Width (in) **" at bounding box center [94, 249] width 100 height 23
type input "**"
click at [220, 284] on div "3 4" at bounding box center [314, 299] width 393 height 31
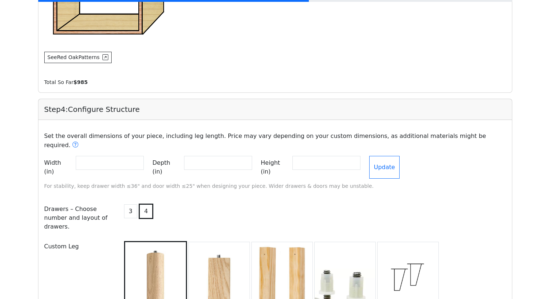
scroll to position [668, 0]
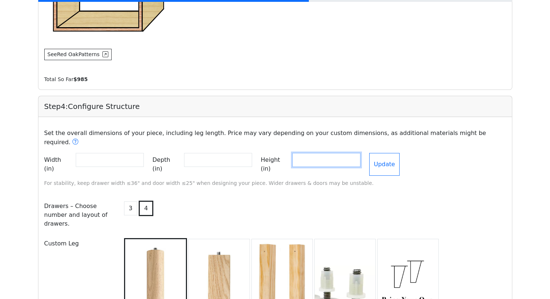
click at [320, 153] on input "**" at bounding box center [327, 160] width 68 height 14
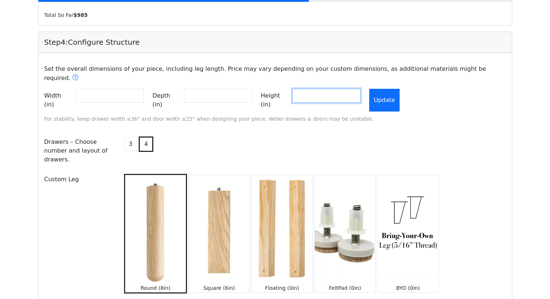
scroll to position [735, 0]
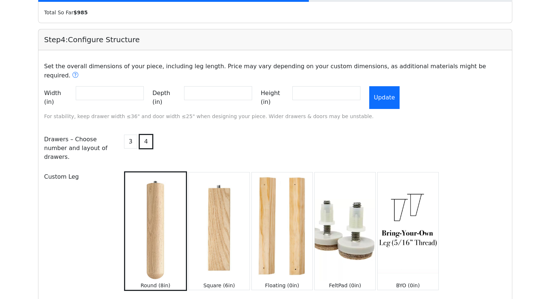
click at [374, 86] on button "Update" at bounding box center [385, 97] width 31 height 23
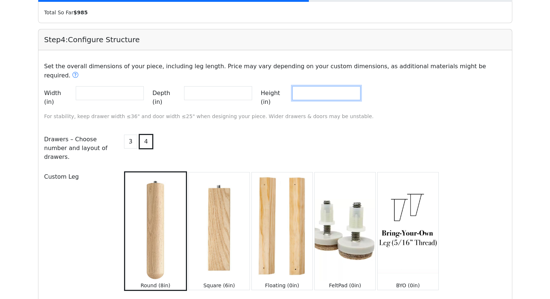
click at [344, 86] on input "**" at bounding box center [327, 93] width 68 height 14
click at [337, 88] on input "**" at bounding box center [327, 93] width 68 height 14
click at [285, 106] on div "Set the overall dimensions of your piece, including leg length. Price may vary …" at bounding box center [275, 91] width 471 height 70
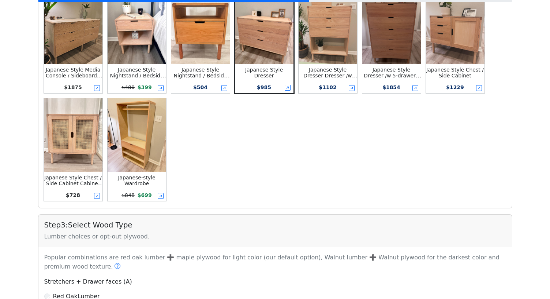
scroll to position [16, 0]
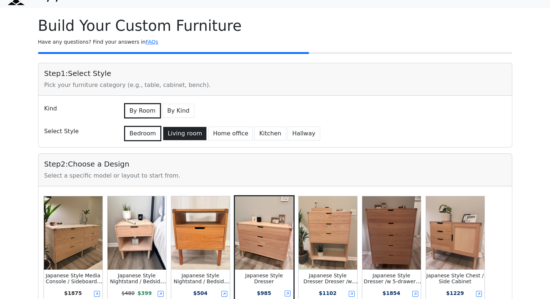
click at [171, 134] on button "Living room" at bounding box center [185, 133] width 44 height 14
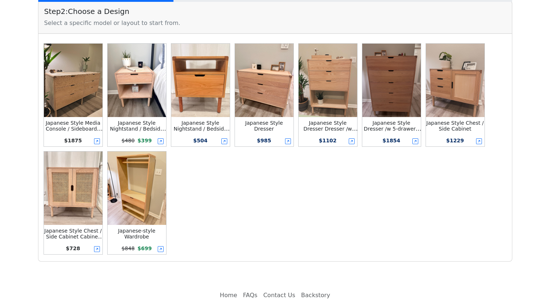
scroll to position [170, 0]
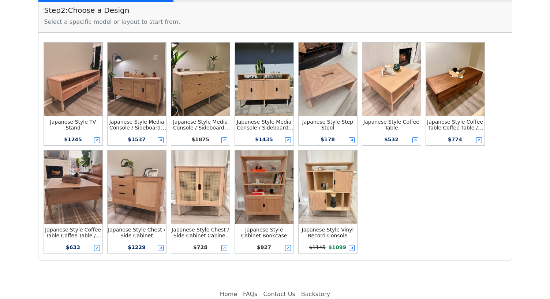
click at [374, 92] on img at bounding box center [455, 78] width 59 height 73
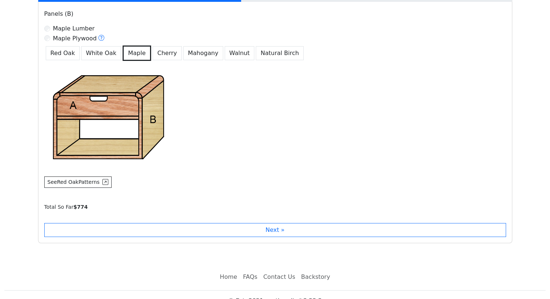
scroll to position [546, 0]
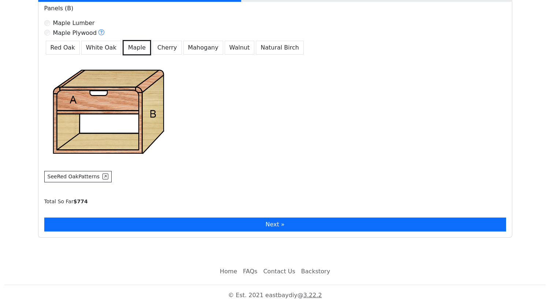
click at [253, 226] on button "Next »" at bounding box center [275, 224] width 462 height 14
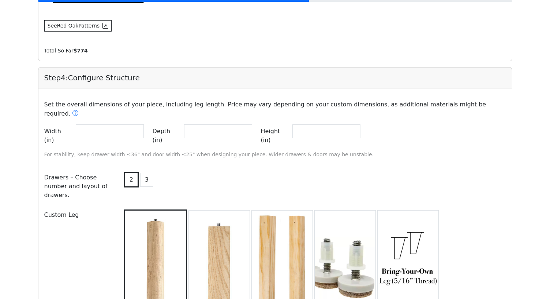
scroll to position [698, 0]
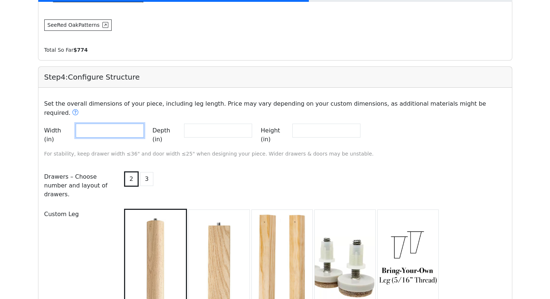
click at [128, 123] on input "**" at bounding box center [110, 130] width 68 height 14
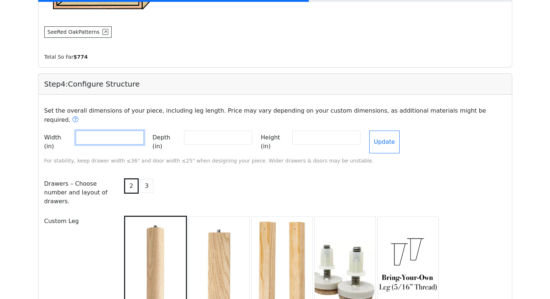
scroll to position [690, 0]
type input "**"
click at [116, 109] on p "Set the overall dimensions of your piece, including leg length. Price may vary …" at bounding box center [275, 116] width 471 height 18
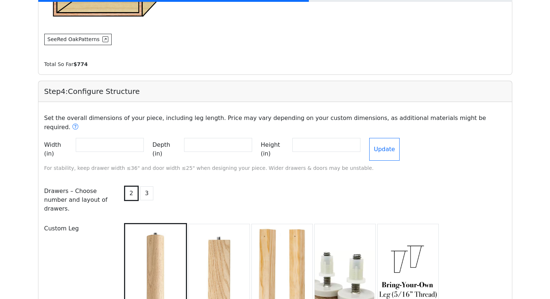
scroll to position [722, 0]
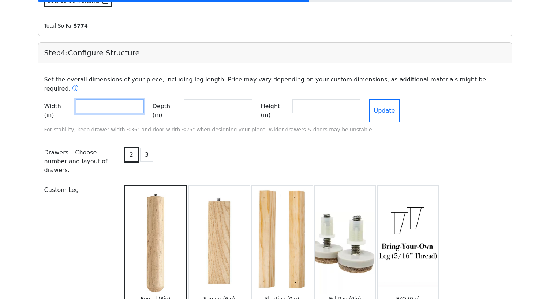
click at [94, 100] on input "**" at bounding box center [110, 106] width 68 height 14
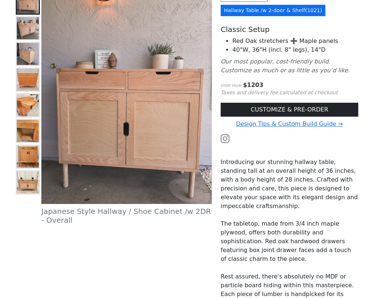
scroll to position [94, 0]
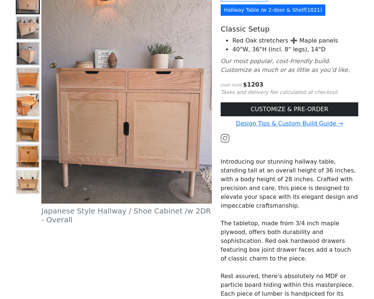
click at [23, 45] on img at bounding box center [28, 53] width 22 height 22
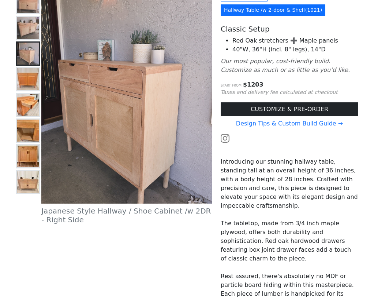
click at [25, 29] on img at bounding box center [28, 28] width 22 height 22
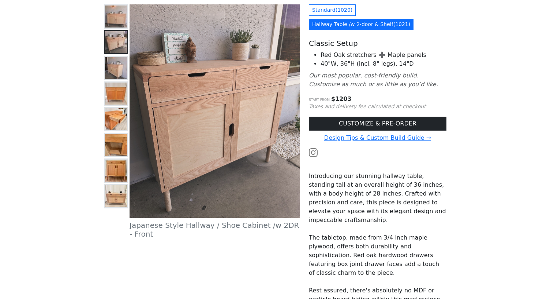
scroll to position [0, 0]
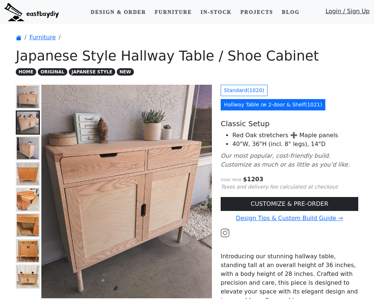
click at [25, 98] on img at bounding box center [28, 97] width 22 height 22
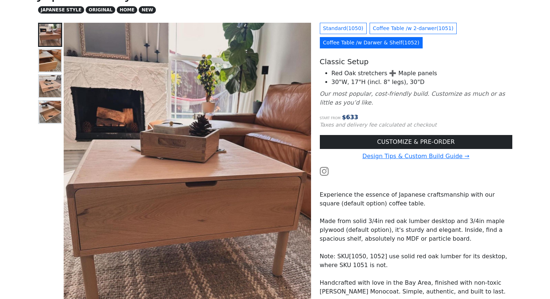
scroll to position [55, 0]
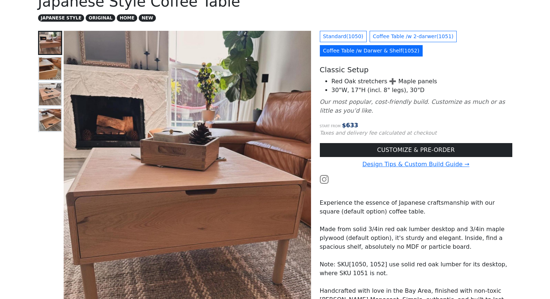
click at [45, 68] on img at bounding box center [50, 69] width 22 height 22
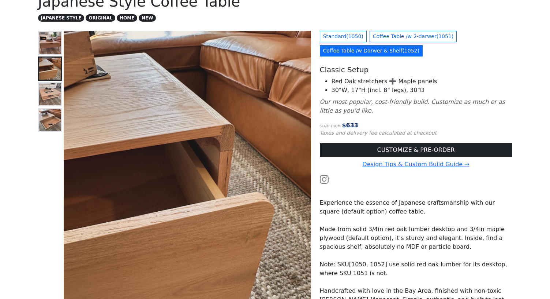
click at [46, 85] on img at bounding box center [50, 94] width 22 height 22
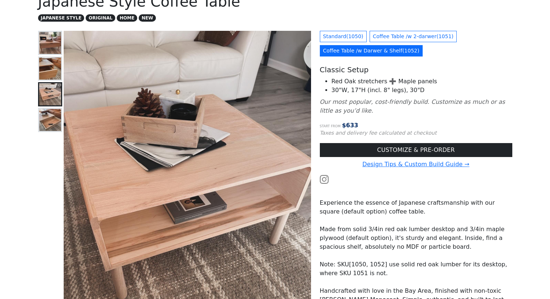
click at [48, 127] on img at bounding box center [50, 120] width 22 height 22
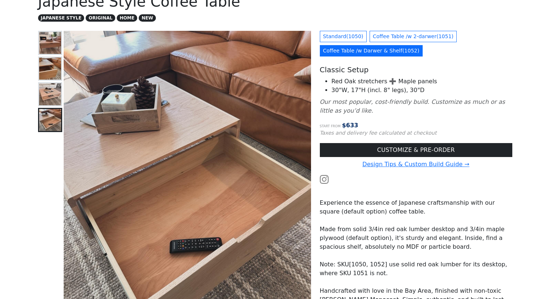
click at [55, 93] on img at bounding box center [50, 94] width 22 height 22
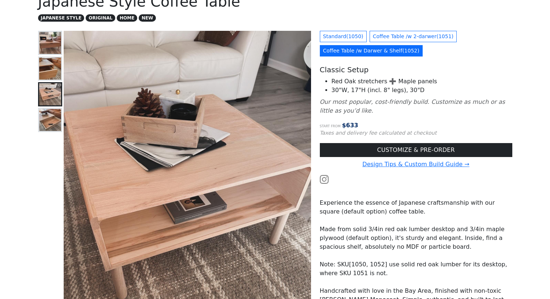
click at [52, 73] on img at bounding box center [50, 69] width 22 height 22
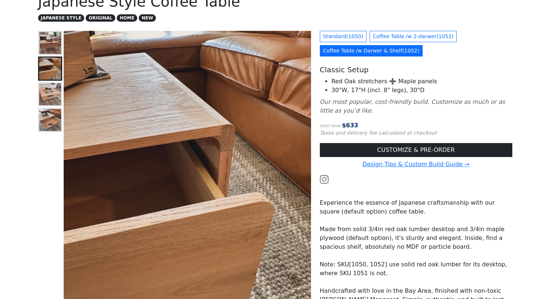
click at [51, 44] on img at bounding box center [50, 43] width 22 height 22
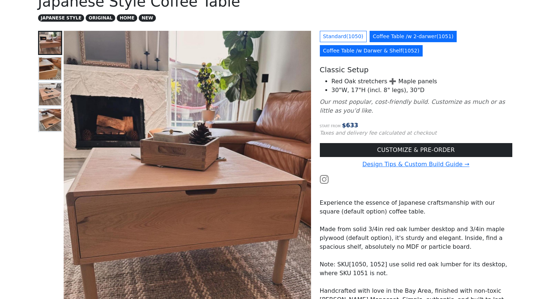
click at [396, 38] on link "Coffee Table /w 2-darwer ( 1051 )" at bounding box center [414, 36] width 88 height 11
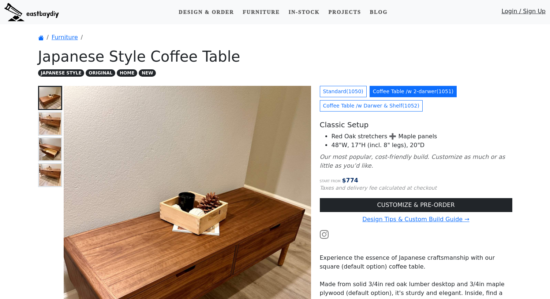
click at [51, 178] on img at bounding box center [50, 175] width 22 height 22
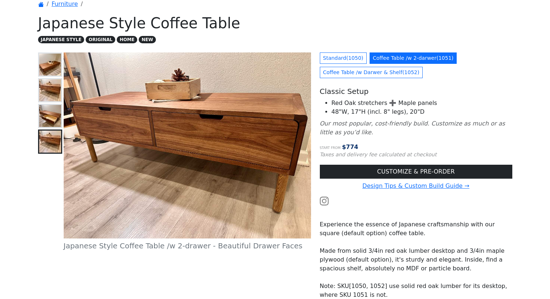
scroll to position [35, 0]
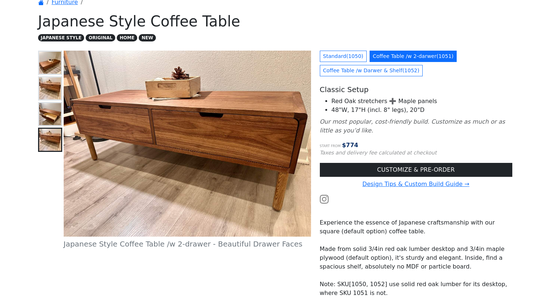
click at [46, 97] on img at bounding box center [50, 88] width 22 height 22
click at [46, 123] on img at bounding box center [50, 114] width 22 height 22
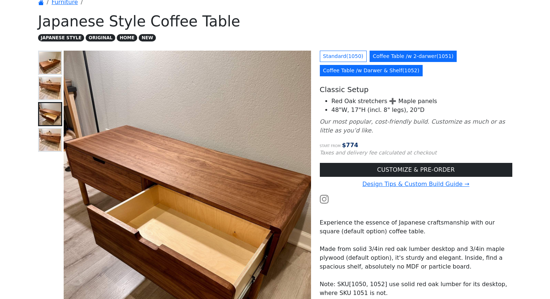
click at [333, 75] on link "Coffee Table /w Darwer & Shelf ( 1052 )" at bounding box center [371, 70] width 103 height 11
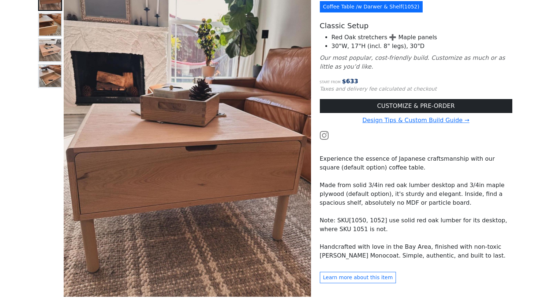
scroll to position [100, 0]
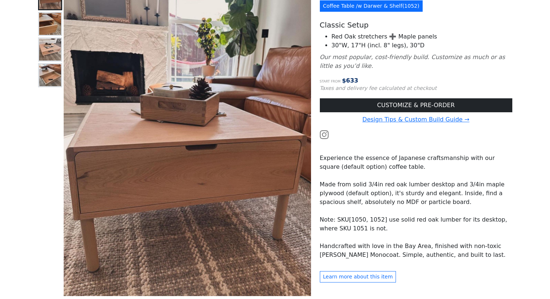
click at [49, 78] on img at bounding box center [50, 75] width 22 height 22
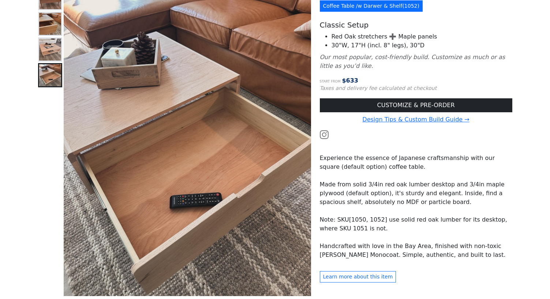
click at [49, 57] on img at bounding box center [50, 49] width 22 height 22
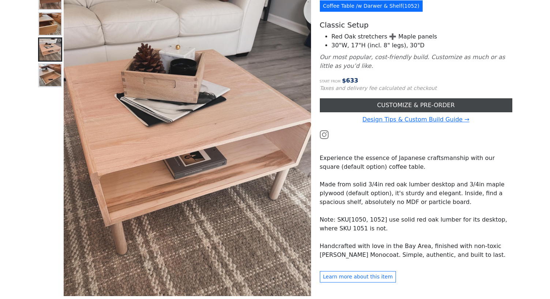
click at [373, 104] on link "CUSTOMIZE & PRE-ORDER" at bounding box center [416, 105] width 193 height 14
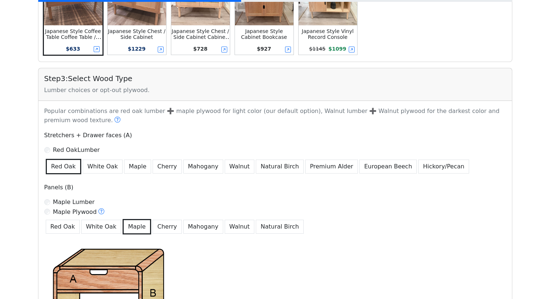
scroll to position [370, 0]
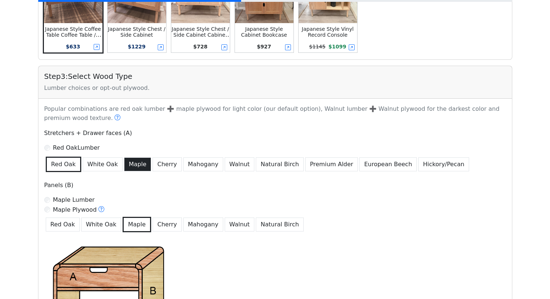
click at [132, 164] on button "Maple" at bounding box center [137, 164] width 27 height 14
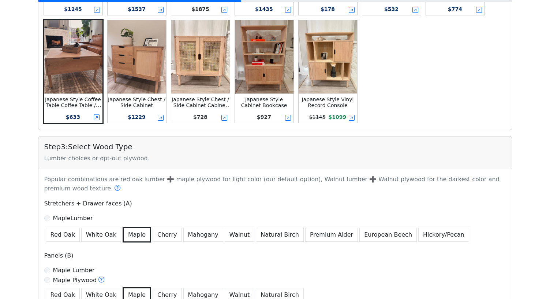
scroll to position [297, 0]
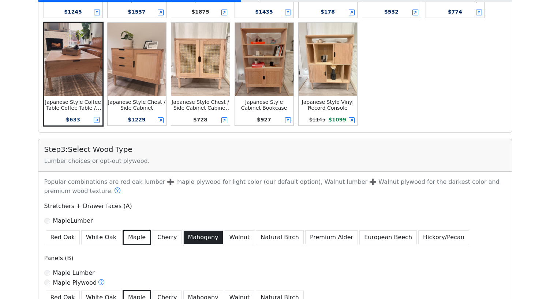
click at [188, 240] on button "Mahogany" at bounding box center [203, 237] width 40 height 14
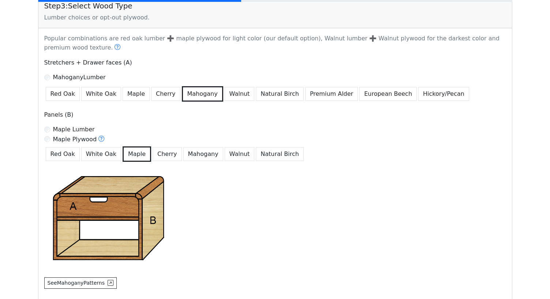
scroll to position [437, 0]
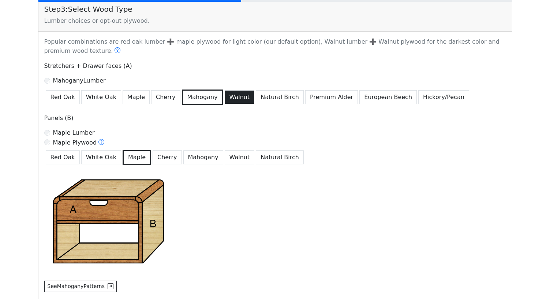
click at [232, 95] on button "Walnut" at bounding box center [240, 97] width 30 height 14
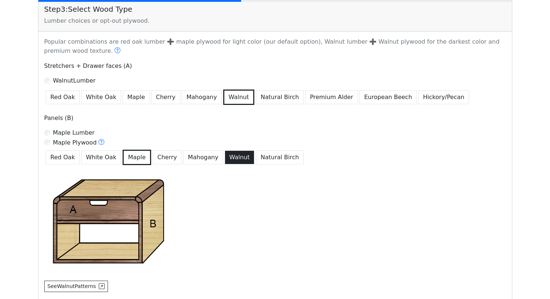
click at [227, 157] on button "Walnut" at bounding box center [240, 157] width 30 height 14
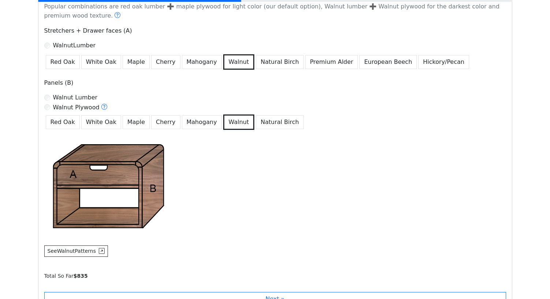
scroll to position [541, 0]
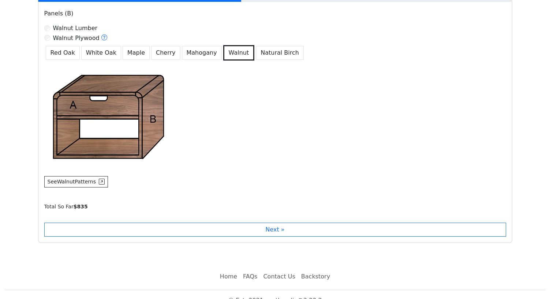
click at [106, 67] on div "Stretchers + Drawer faces (A) Walnut Lumber Red Oak White Oak Maple Cherry Maho…" at bounding box center [275, 73] width 471 height 233
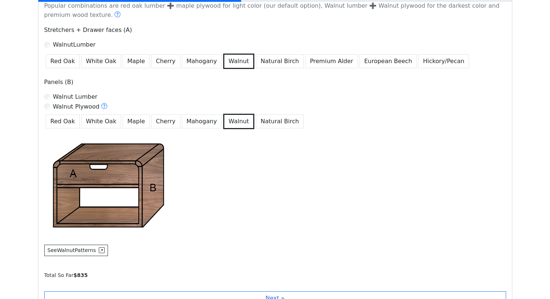
scroll to position [471, 0]
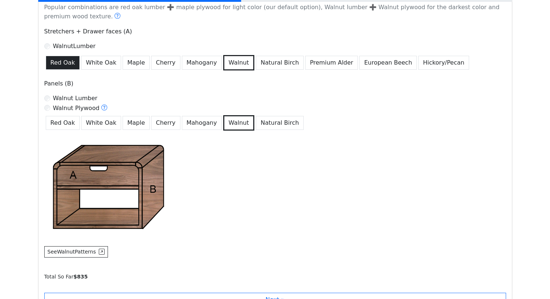
click at [56, 60] on button "Red Oak" at bounding box center [63, 63] width 34 height 14
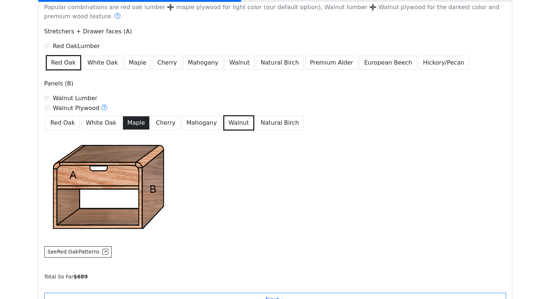
click at [132, 116] on button "Maple" at bounding box center [136, 123] width 27 height 14
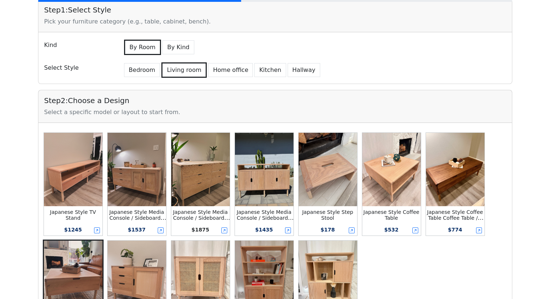
scroll to position [0, 0]
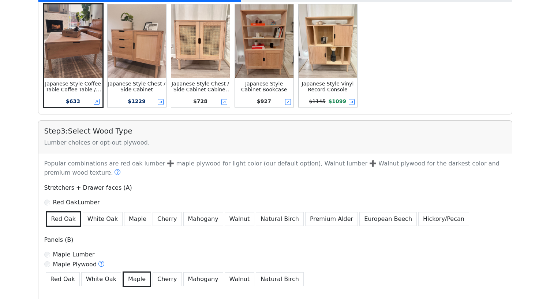
scroll to position [353, 0]
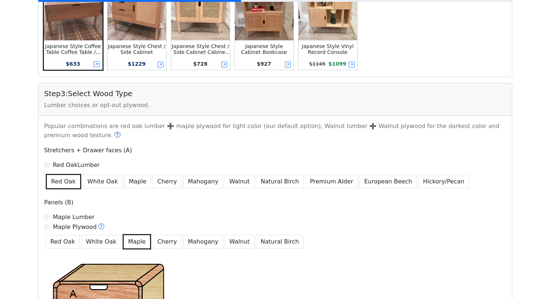
click at [115, 134] on icon at bounding box center [118, 134] width 6 height 6
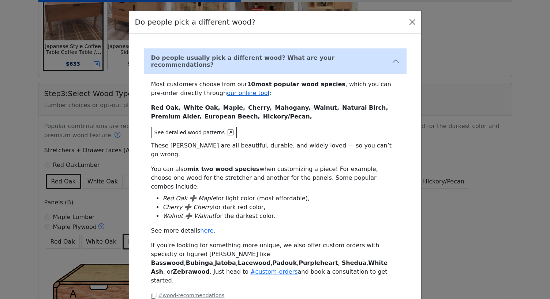
click at [227, 89] on link "our online tool" at bounding box center [248, 92] width 42 height 7
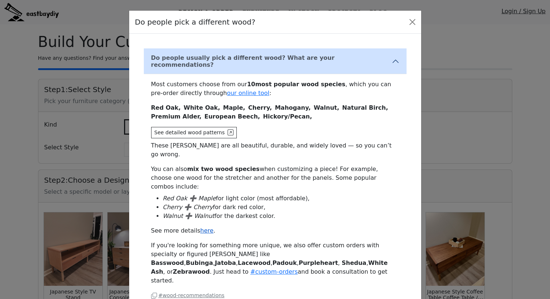
click at [201, 227] on link "here" at bounding box center [206, 230] width 13 height 7
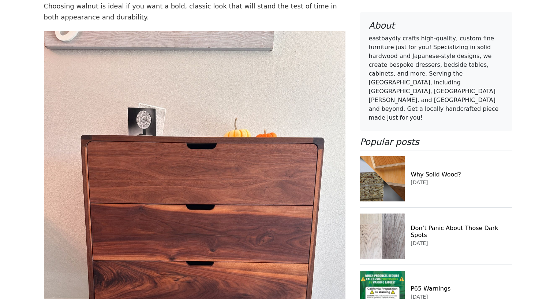
scroll to position [5214, 0]
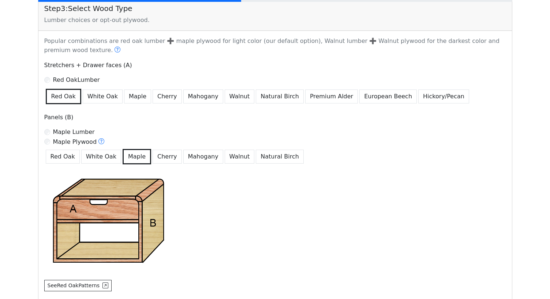
scroll to position [553, 0]
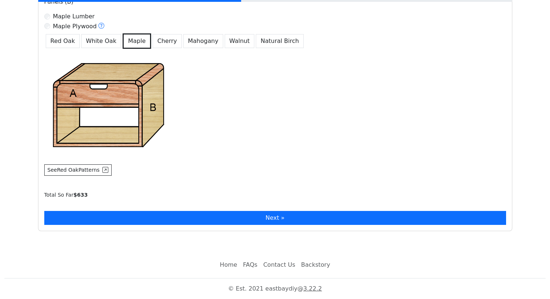
click at [244, 218] on button "Next »" at bounding box center [275, 218] width 462 height 14
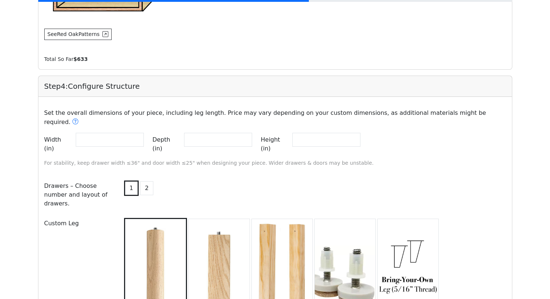
scroll to position [689, 0]
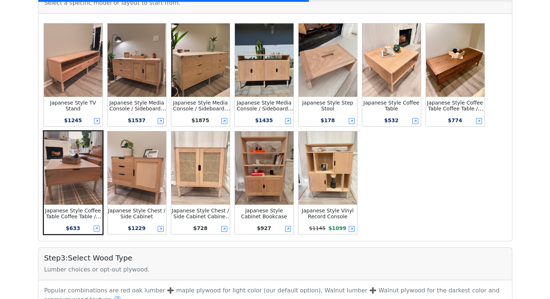
click at [468, 68] on img at bounding box center [455, 59] width 59 height 73
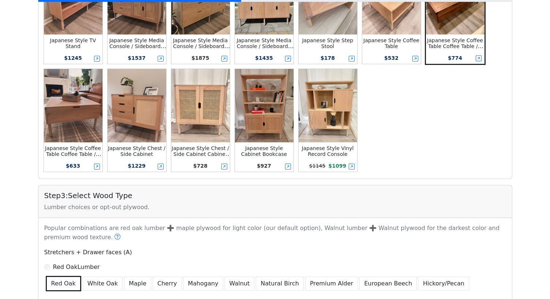
scroll to position [229, 0]
